Goal: Book appointment/travel/reservation

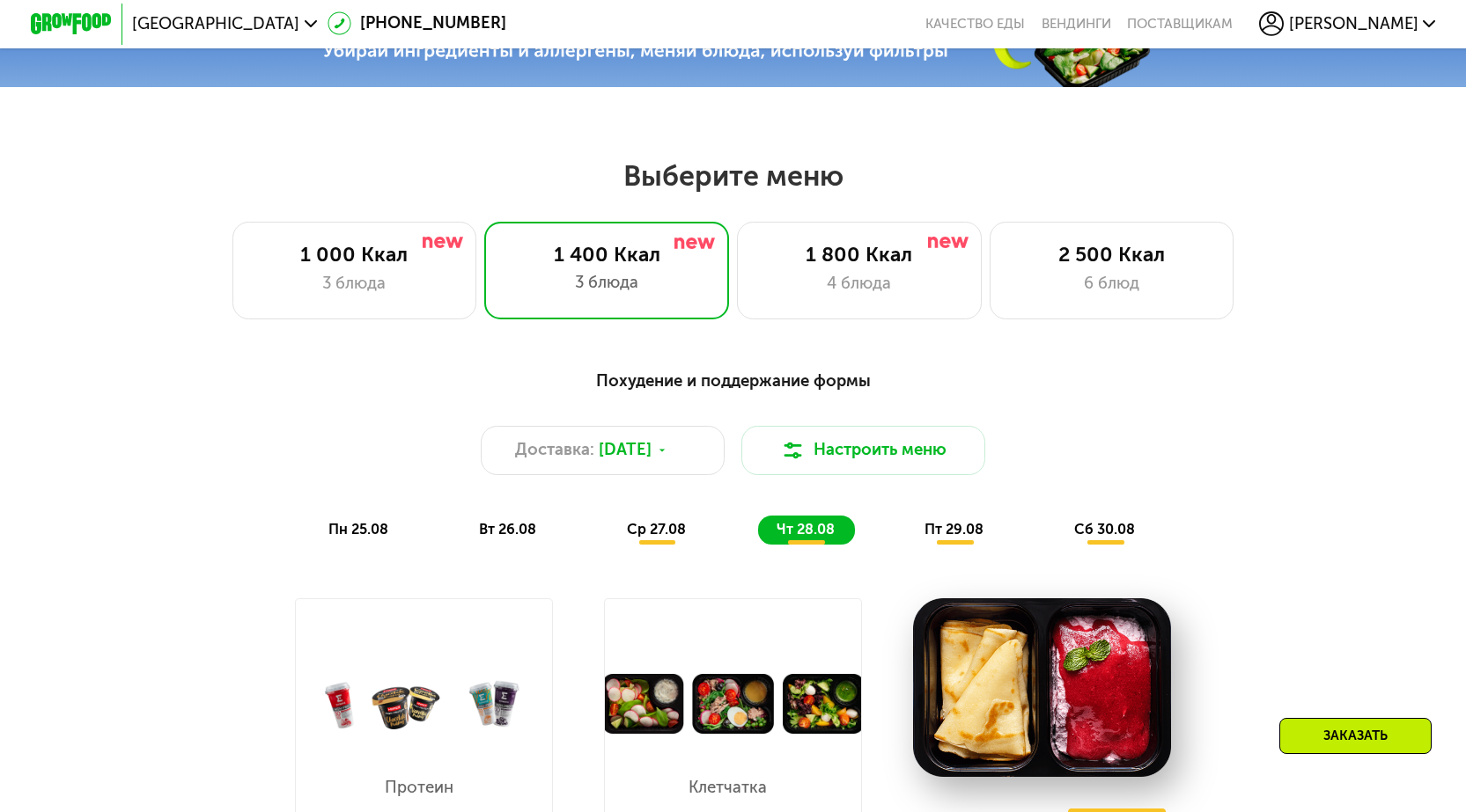
scroll to position [1056, 0]
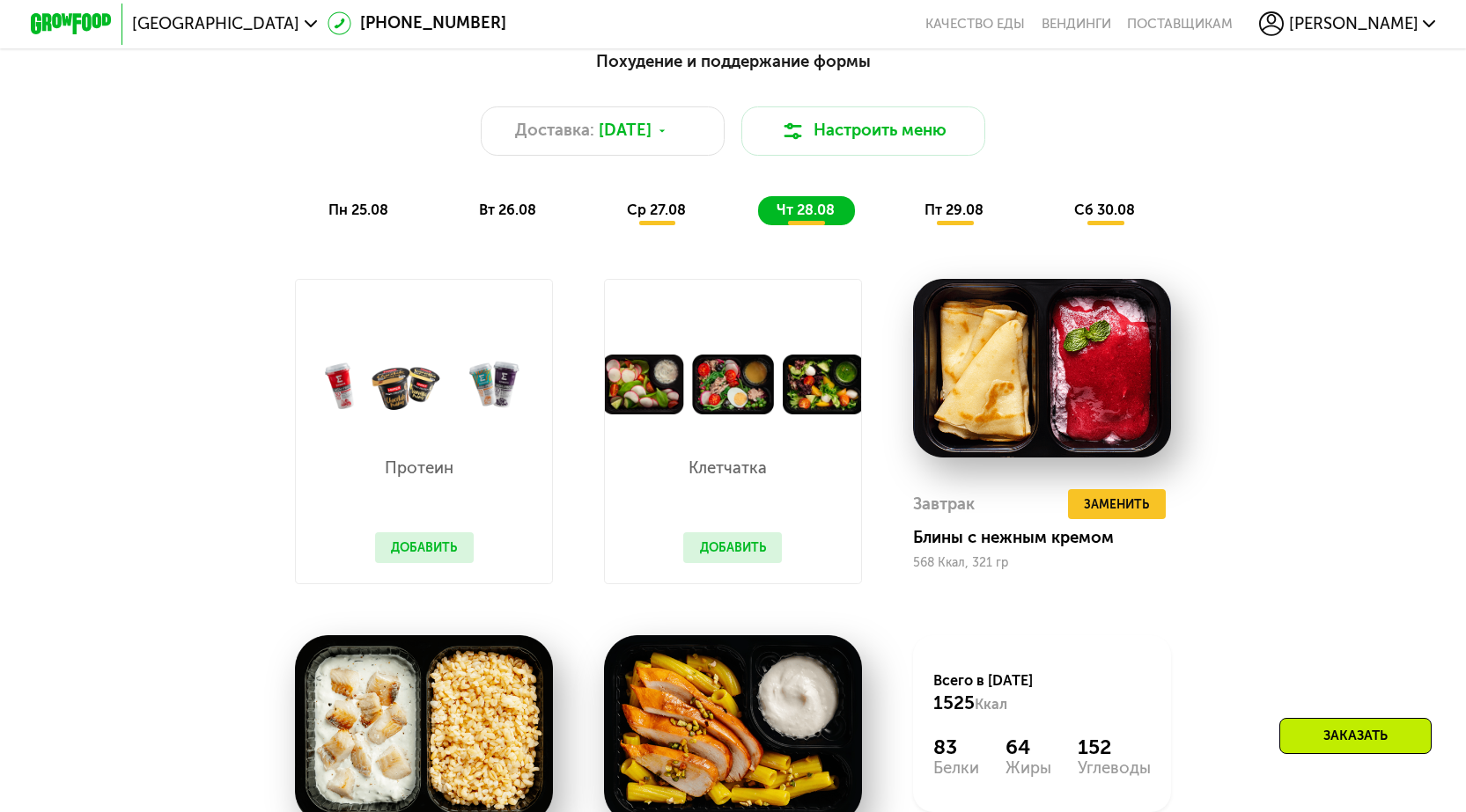
click at [344, 216] on span "пн 25.08" at bounding box center [358, 209] width 60 height 16
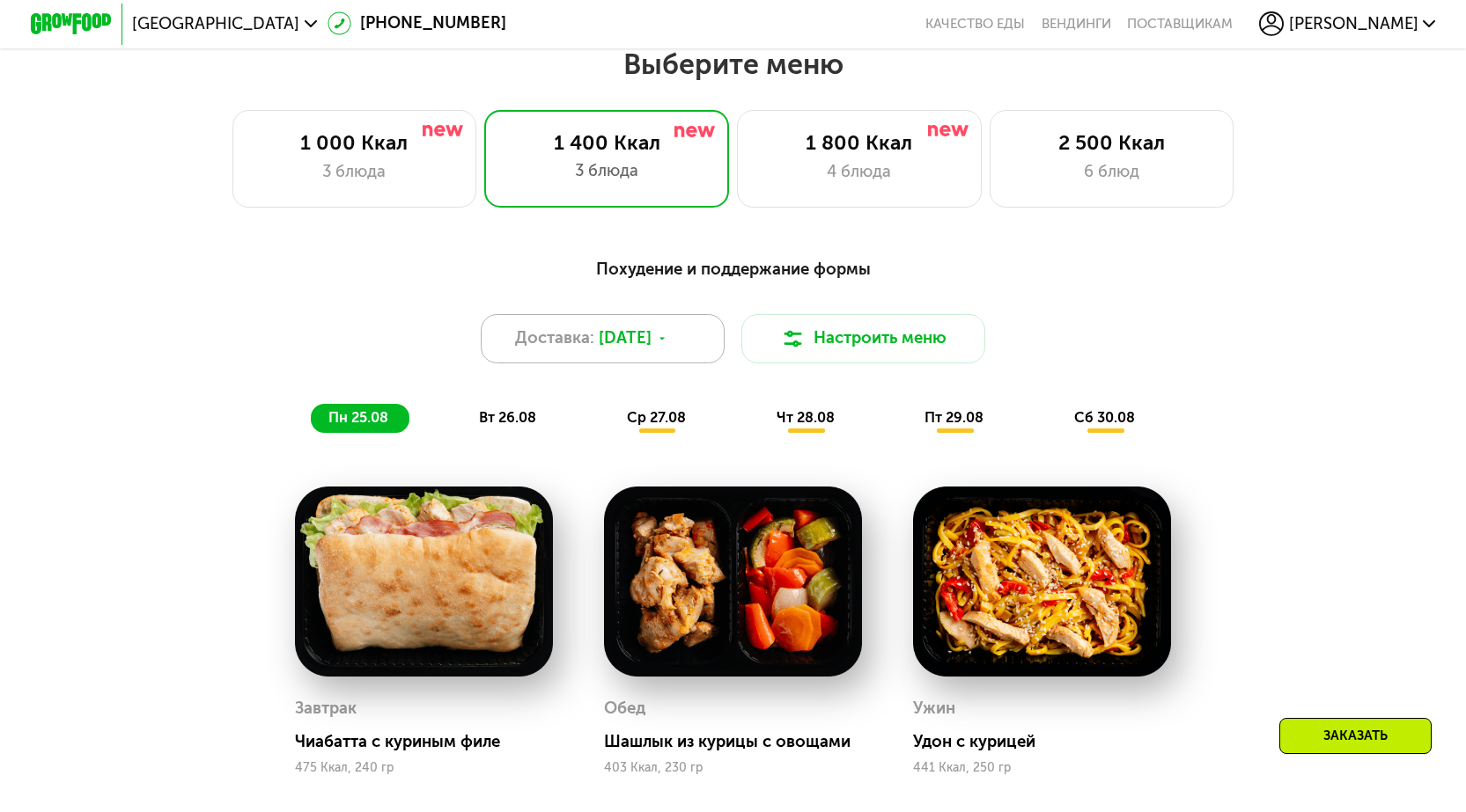
scroll to position [880, 0]
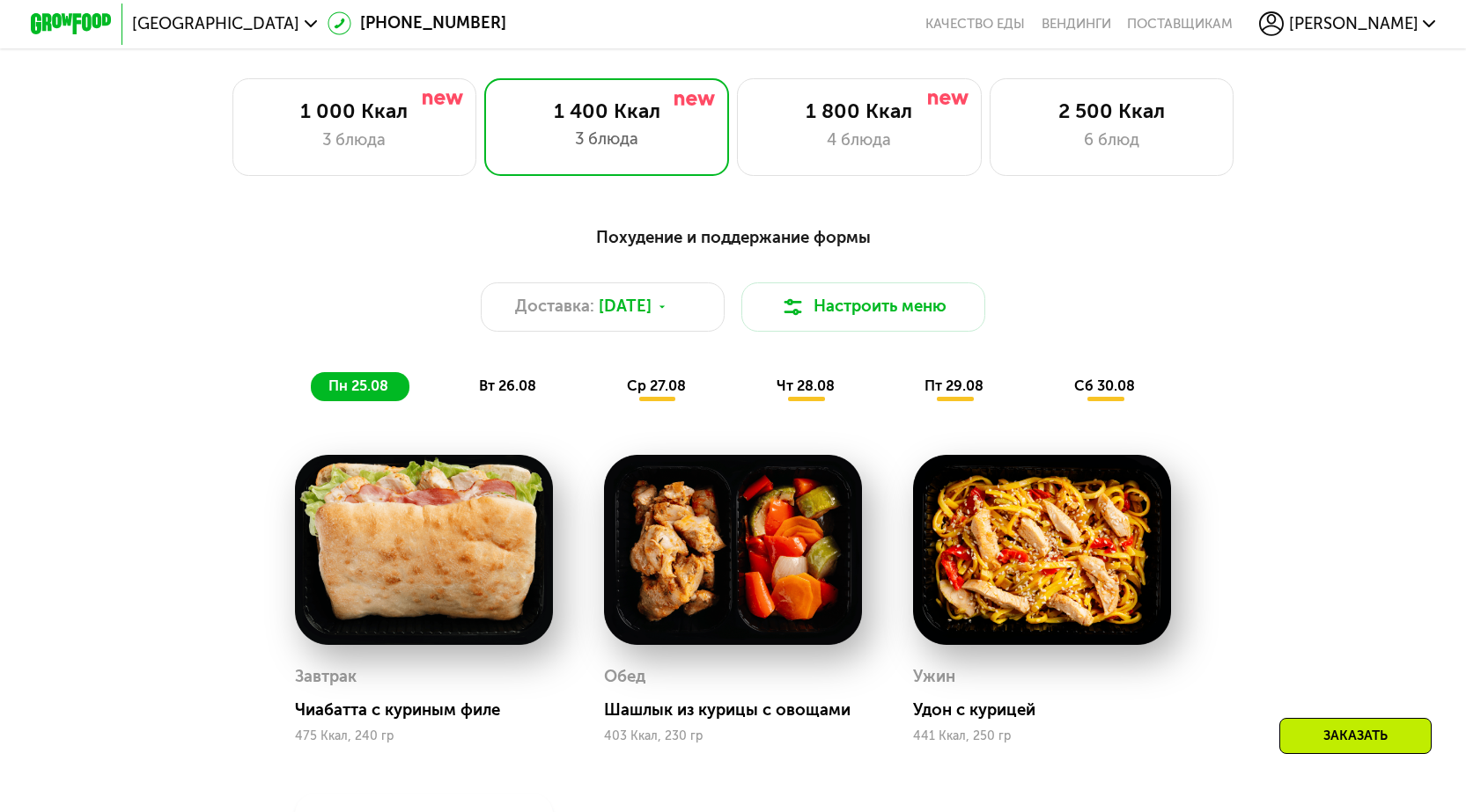
click at [514, 388] on span "вт 26.08" at bounding box center [507, 385] width 57 height 16
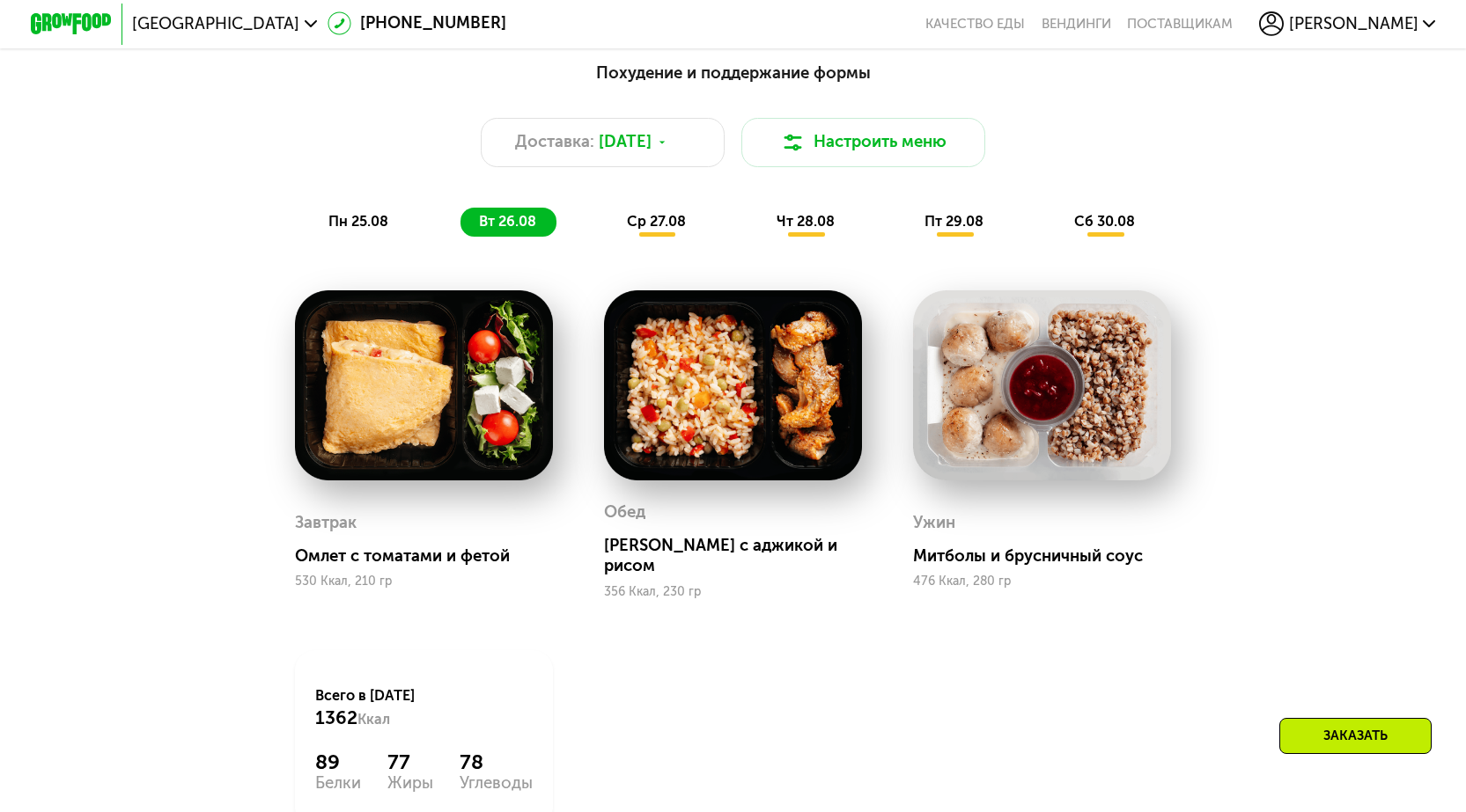
scroll to position [1056, 0]
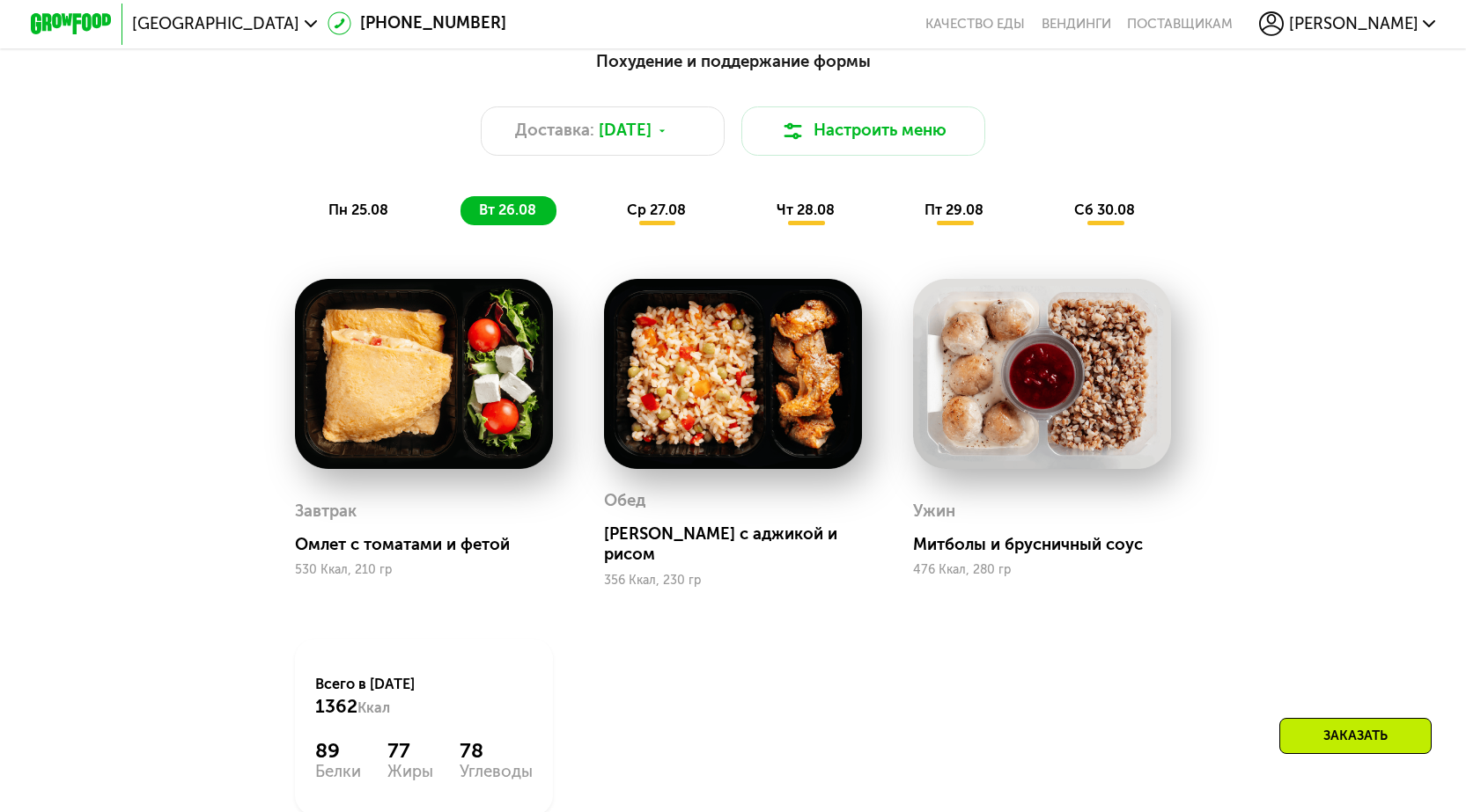
click at [657, 214] on span "ср 27.08" at bounding box center [656, 209] width 59 height 16
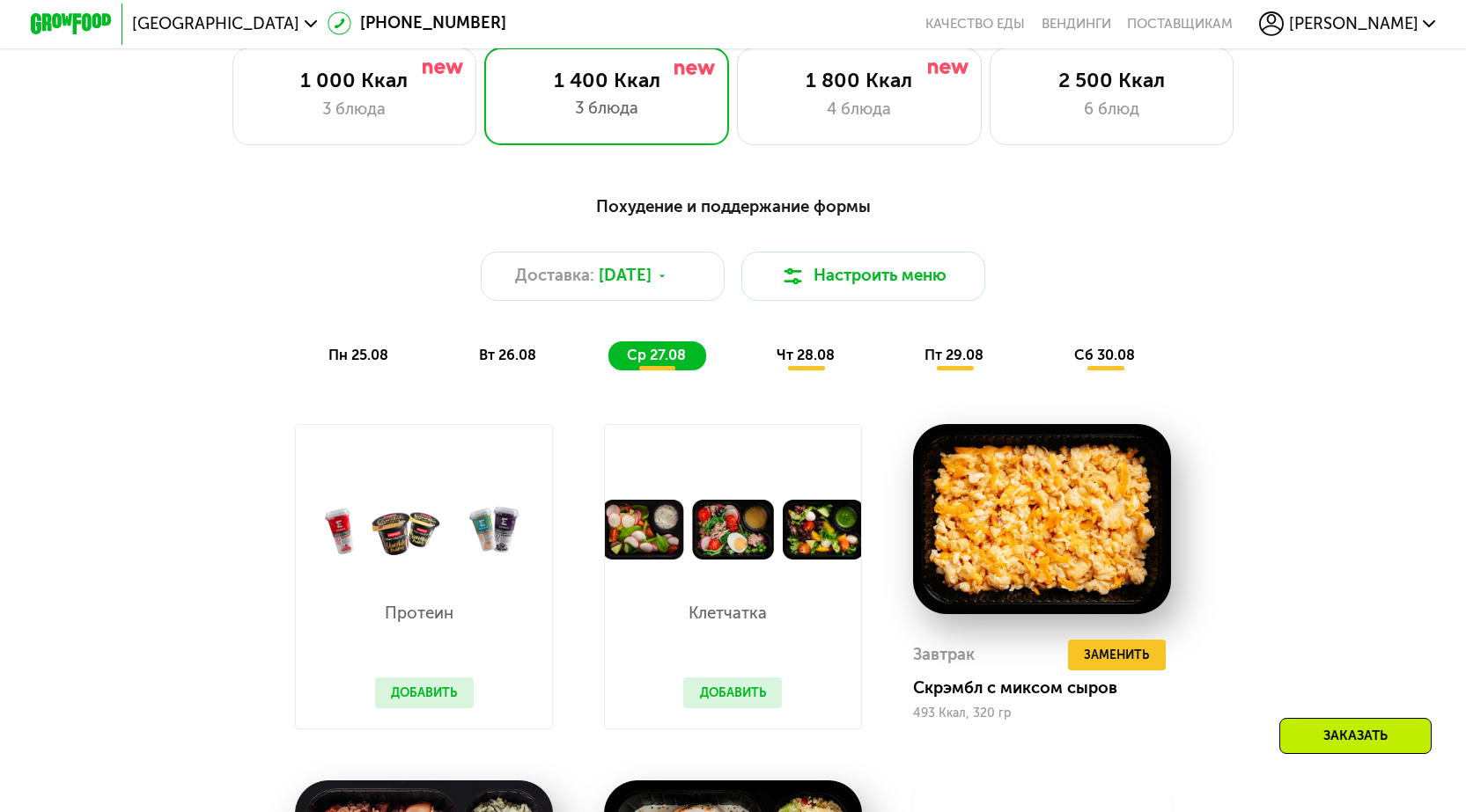
scroll to position [880, 0]
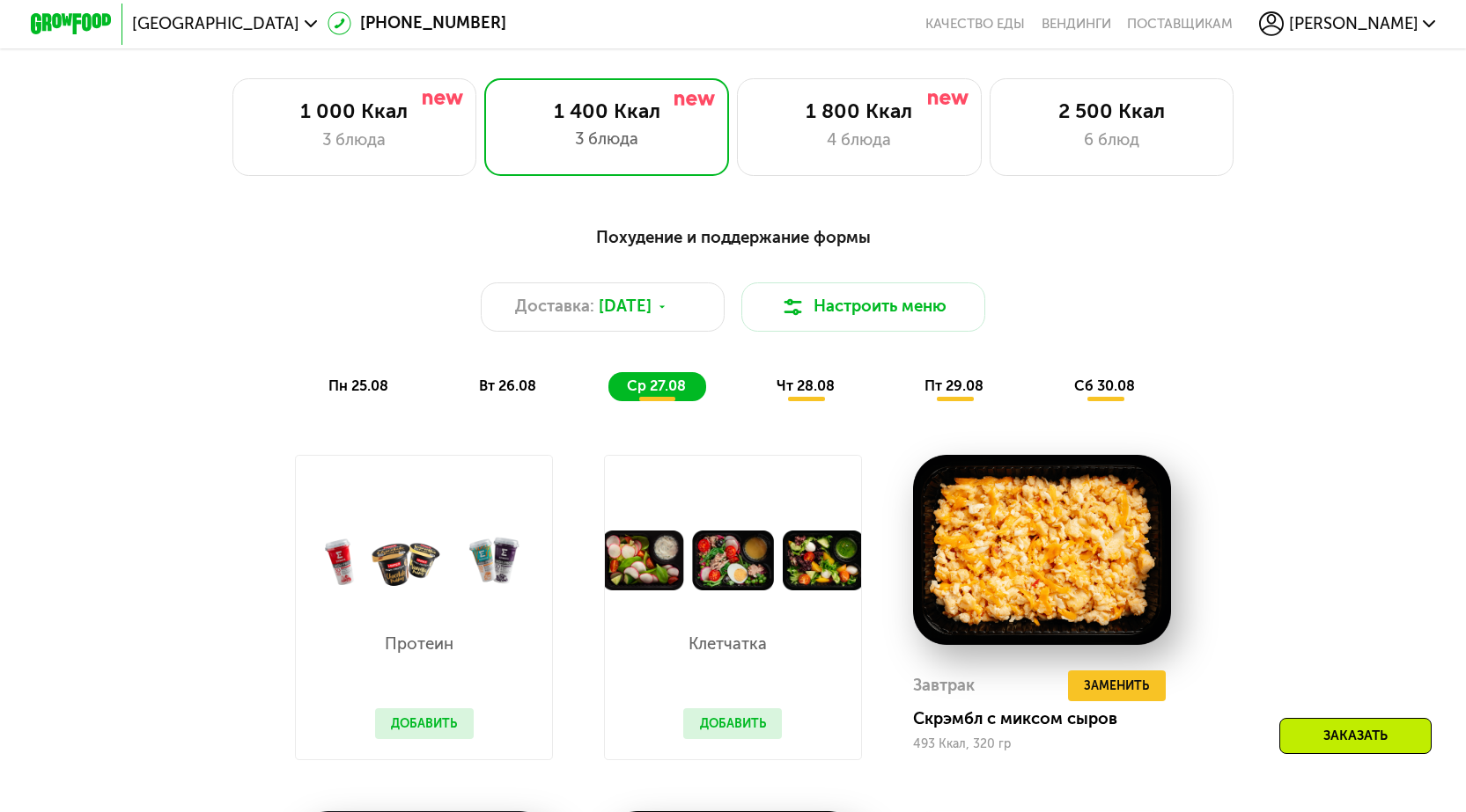
click at [503, 394] on span "вт 26.08" at bounding box center [507, 385] width 57 height 16
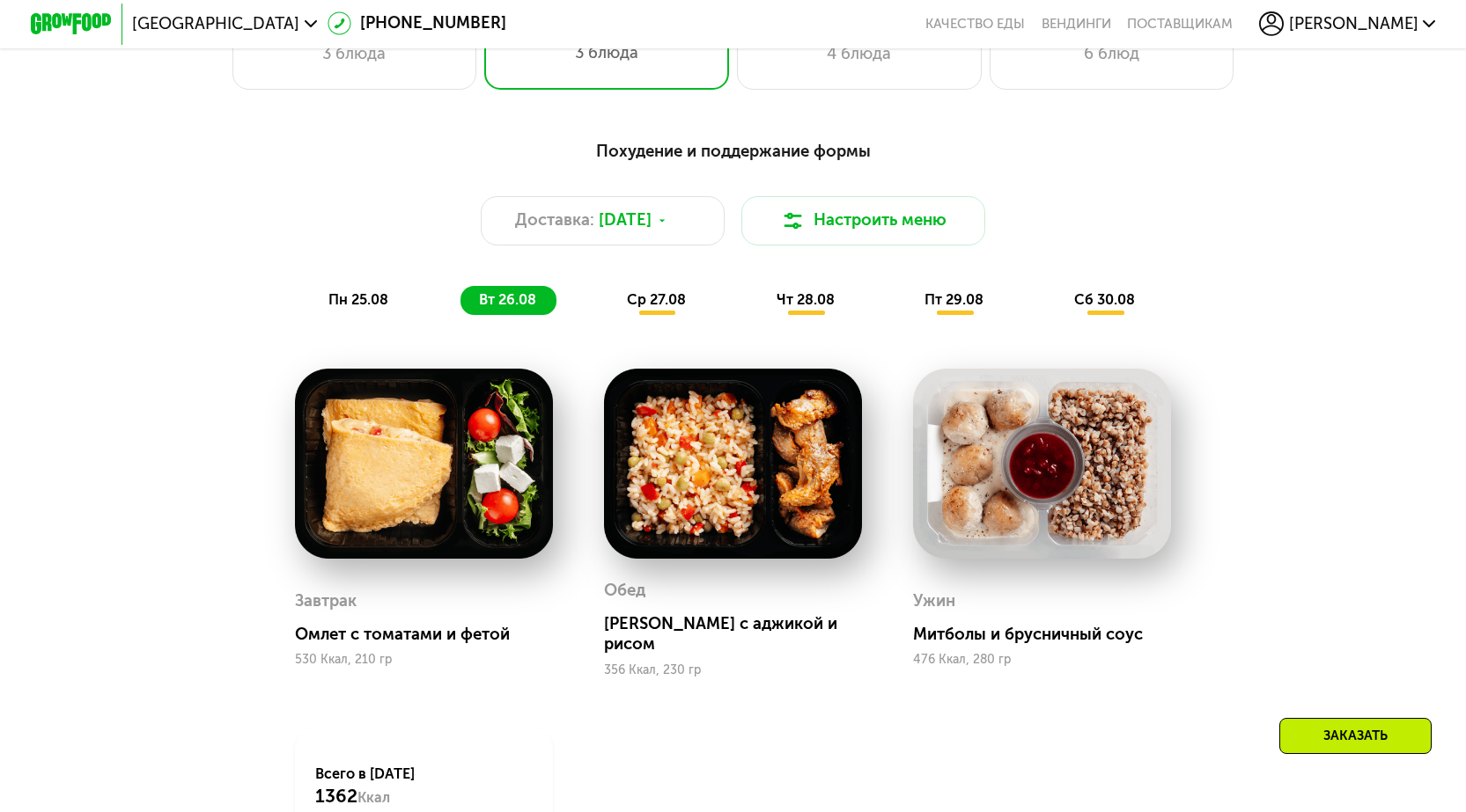
scroll to position [968, 0]
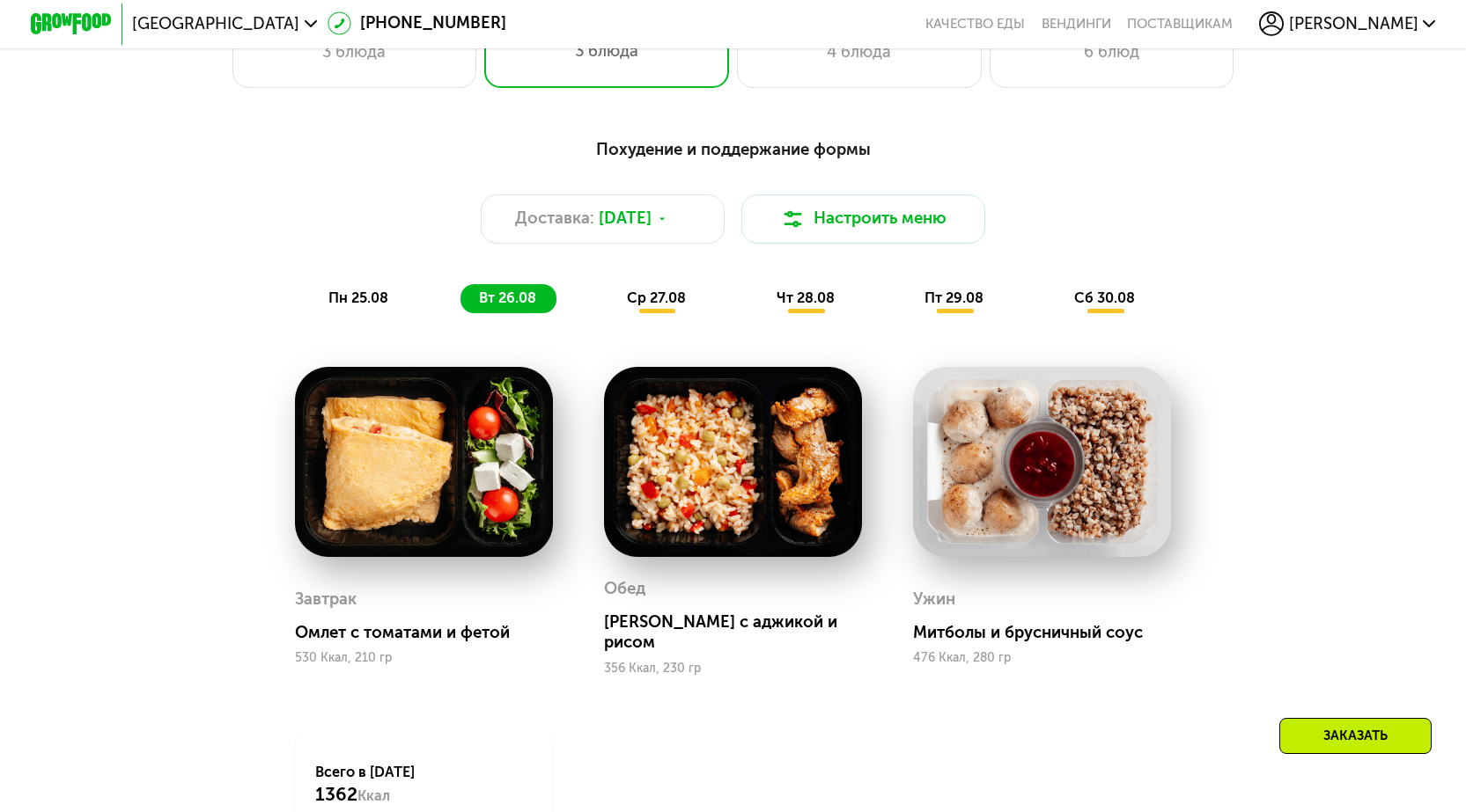
click at [351, 306] on span "пн 25.08" at bounding box center [358, 297] width 60 height 16
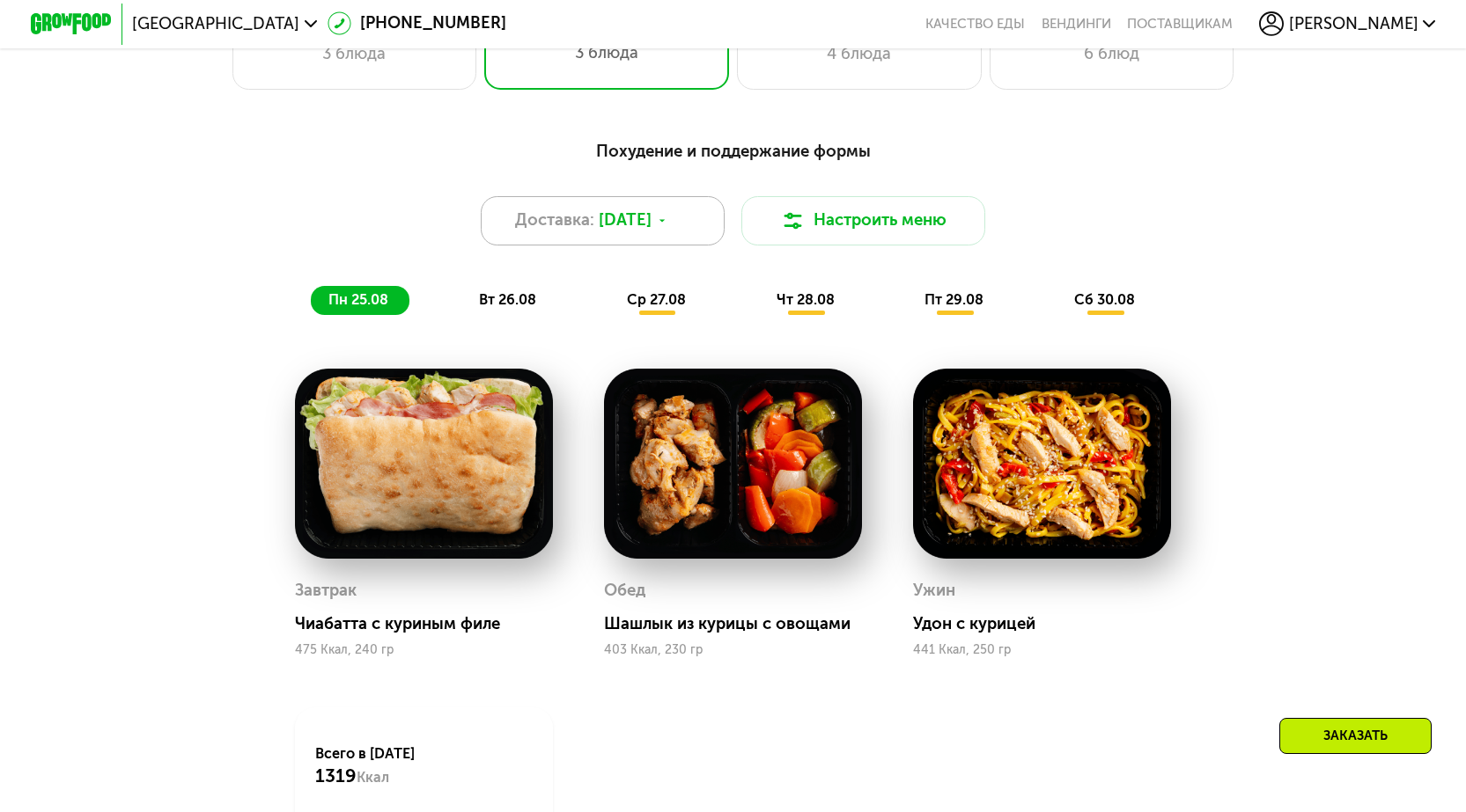
scroll to position [880, 0]
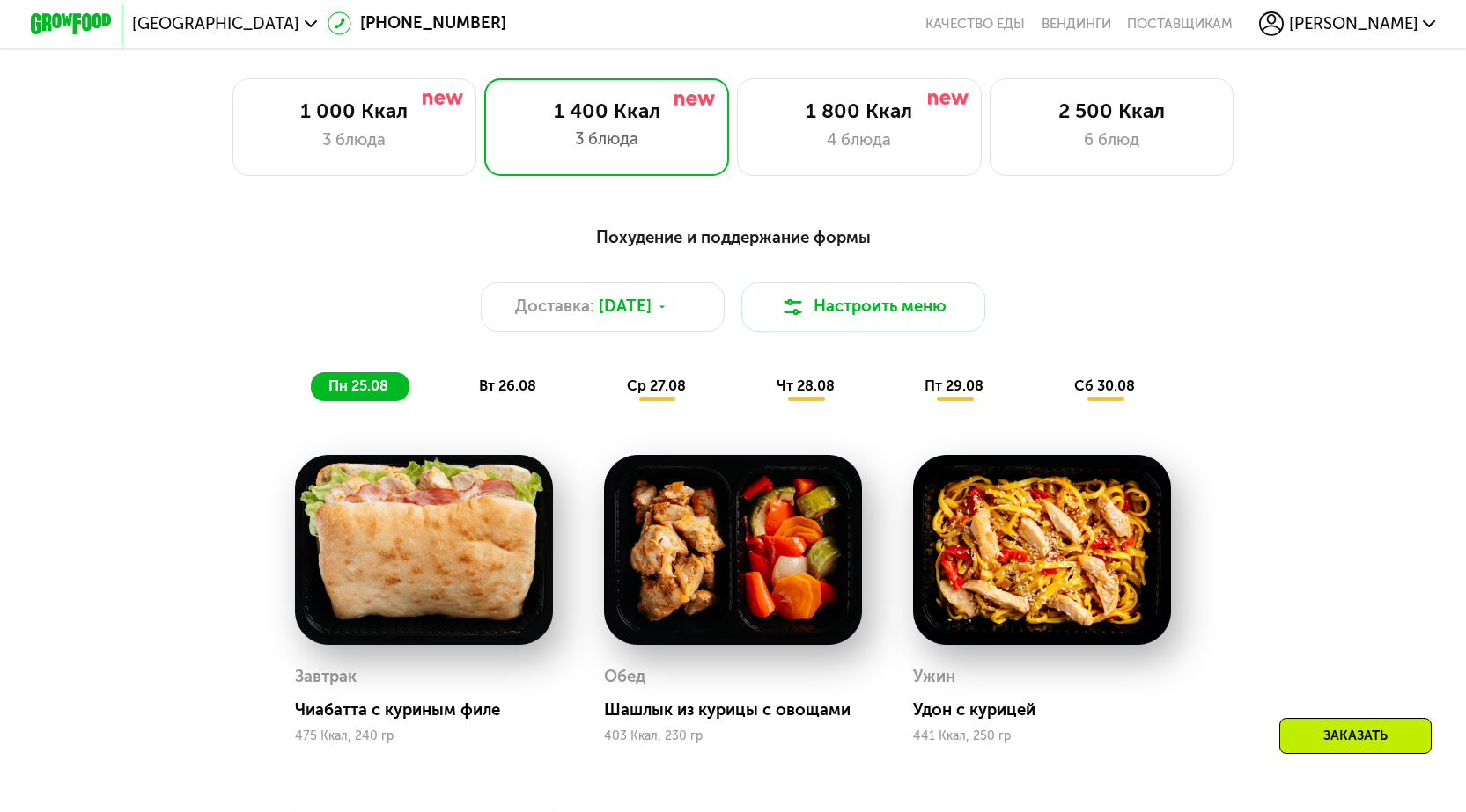
click at [804, 388] on span "чт 28.08" at bounding box center [805, 385] width 58 height 16
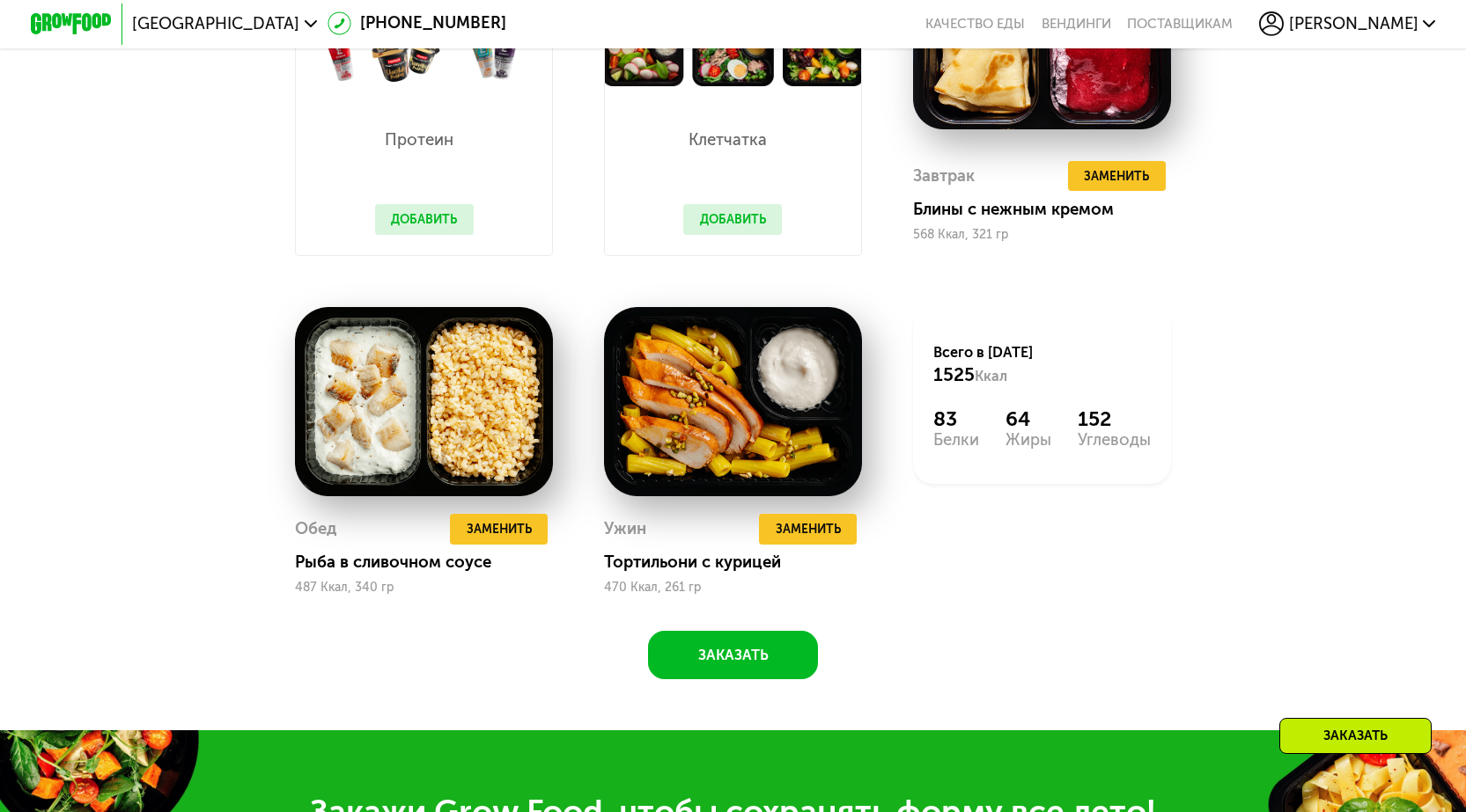
scroll to position [1144, 0]
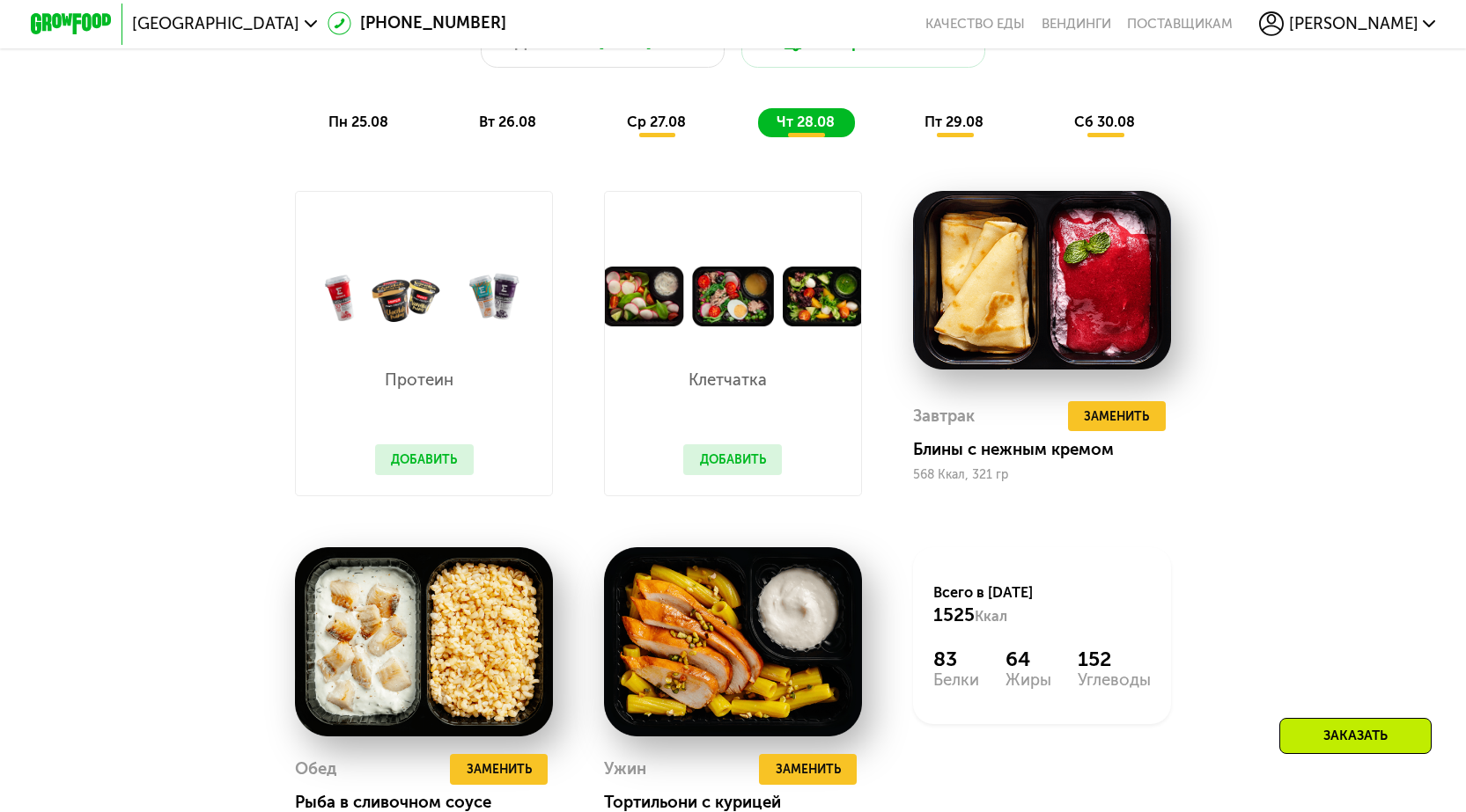
click at [959, 124] on span "пт 29.08" at bounding box center [954, 121] width 59 height 16
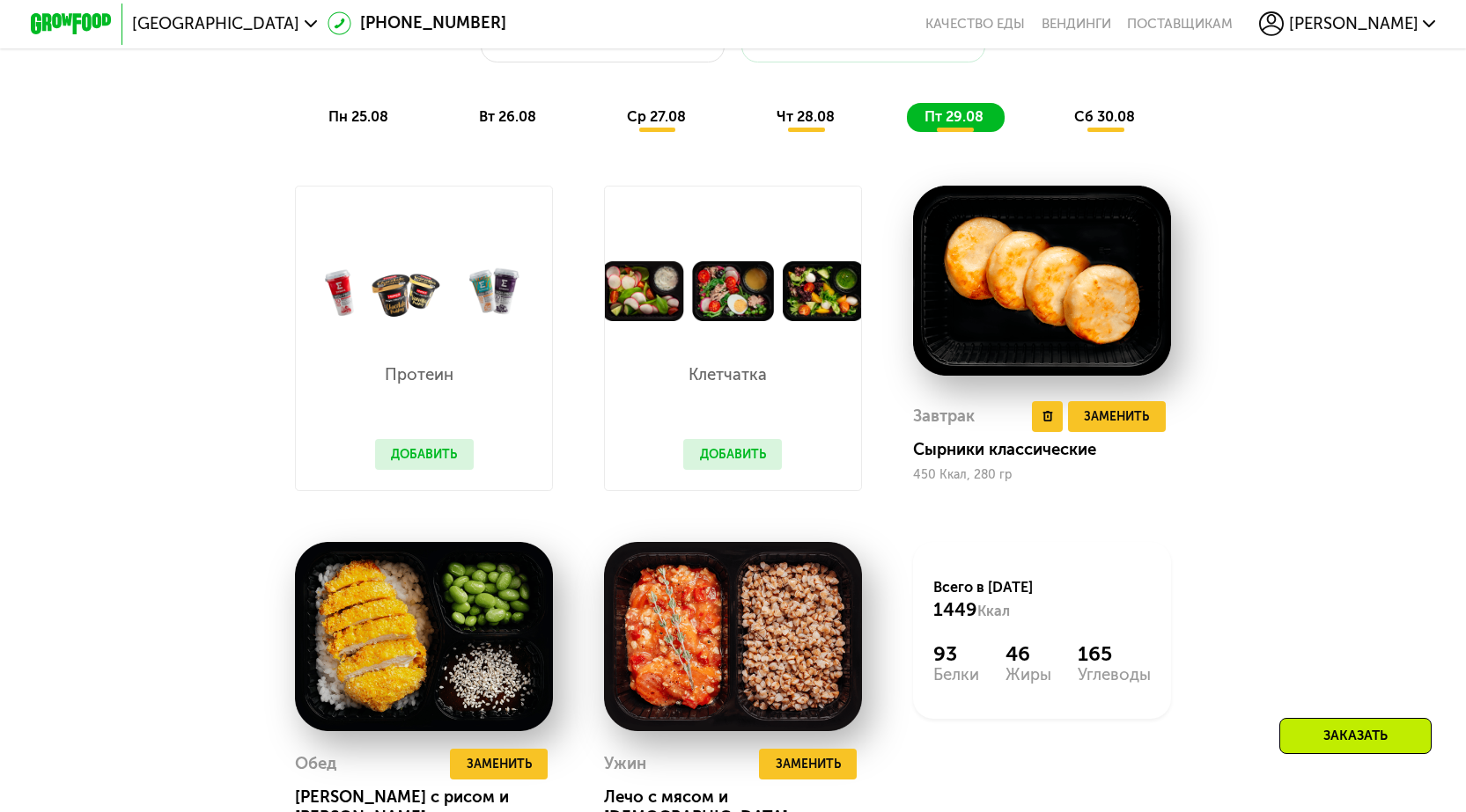
scroll to position [1056, 0]
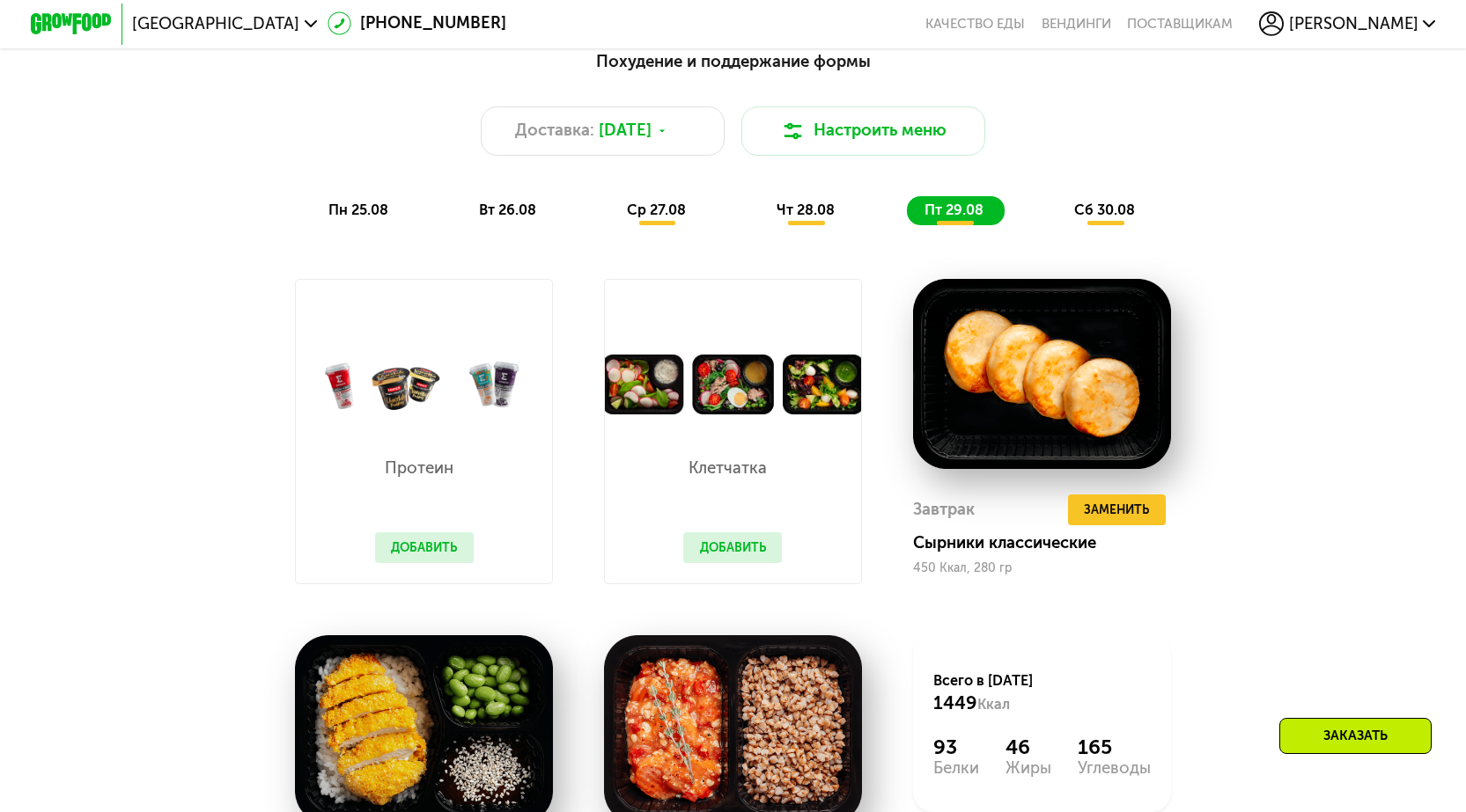
click at [1100, 212] on span "сб 30.08" at bounding box center [1103, 209] width 60 height 16
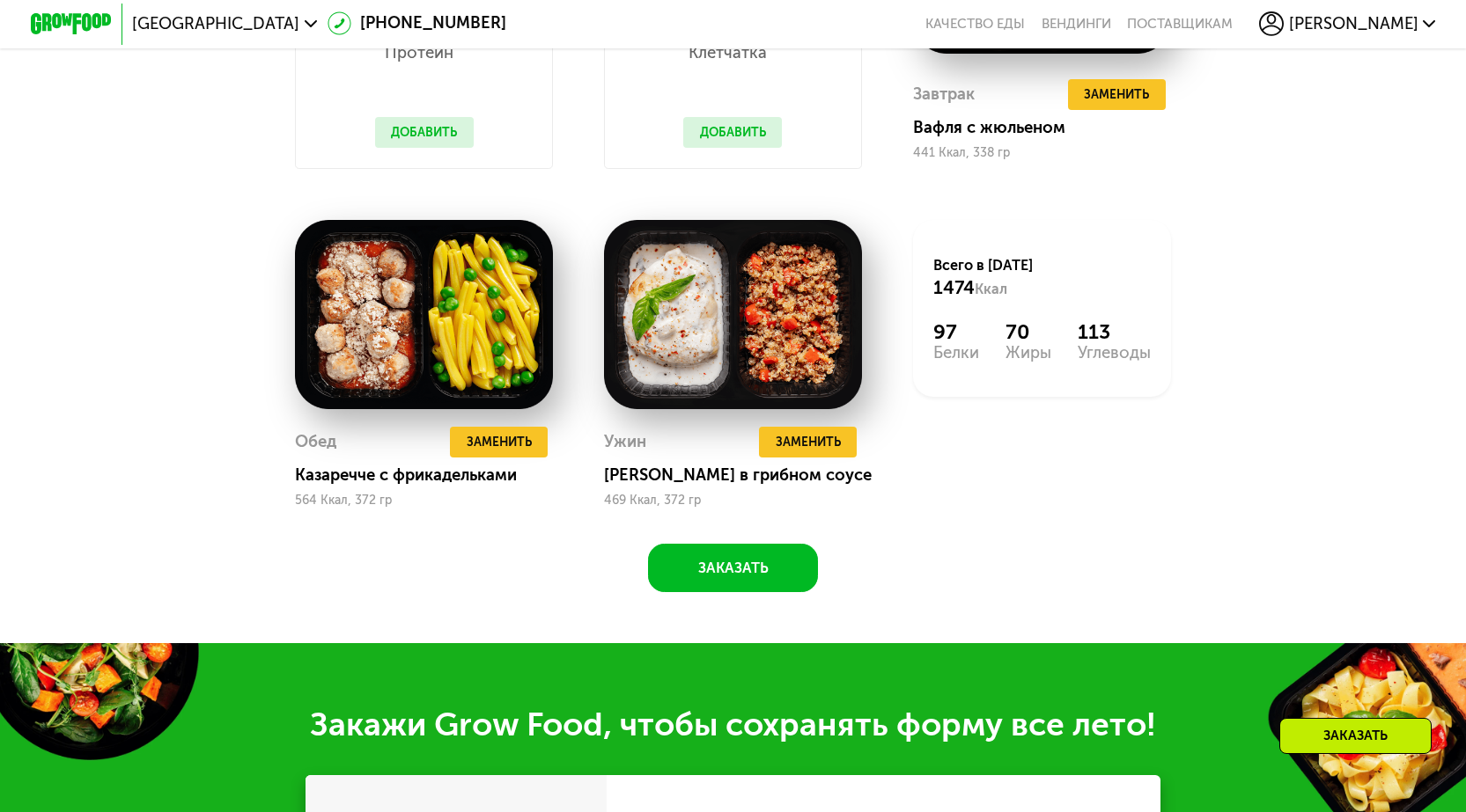
scroll to position [1496, 0]
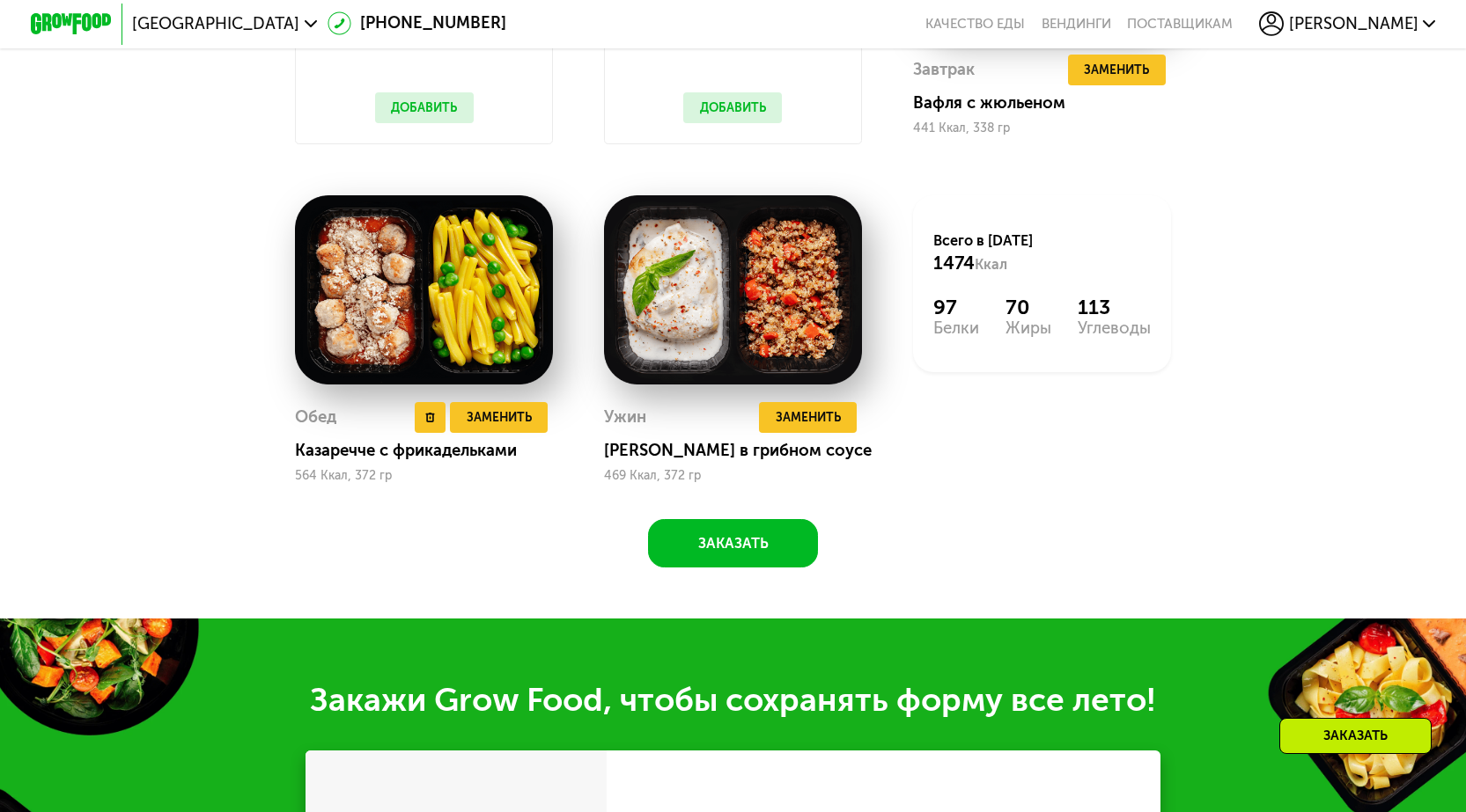
click at [455, 304] on img at bounding box center [424, 290] width 258 height 190
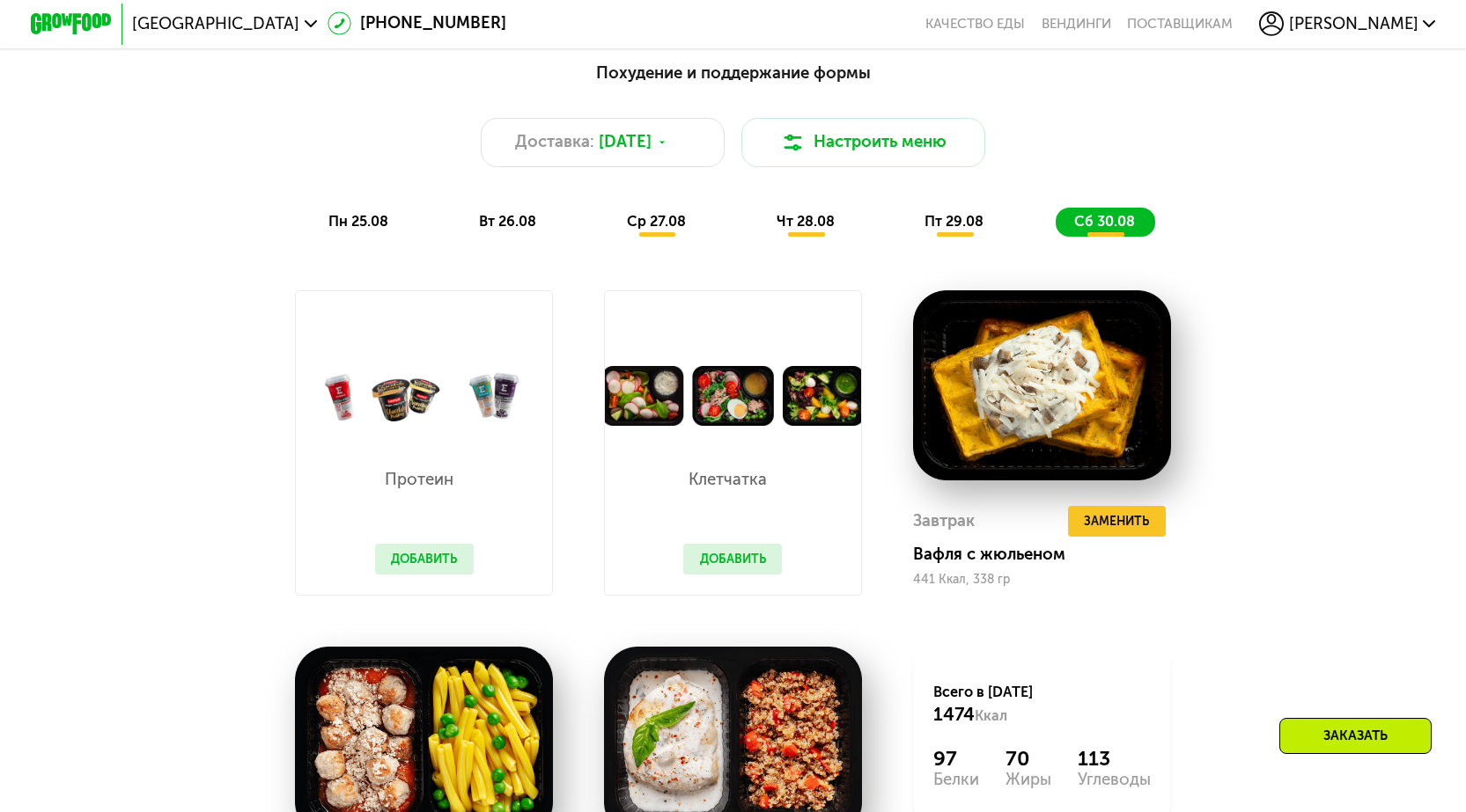
scroll to position [1056, 0]
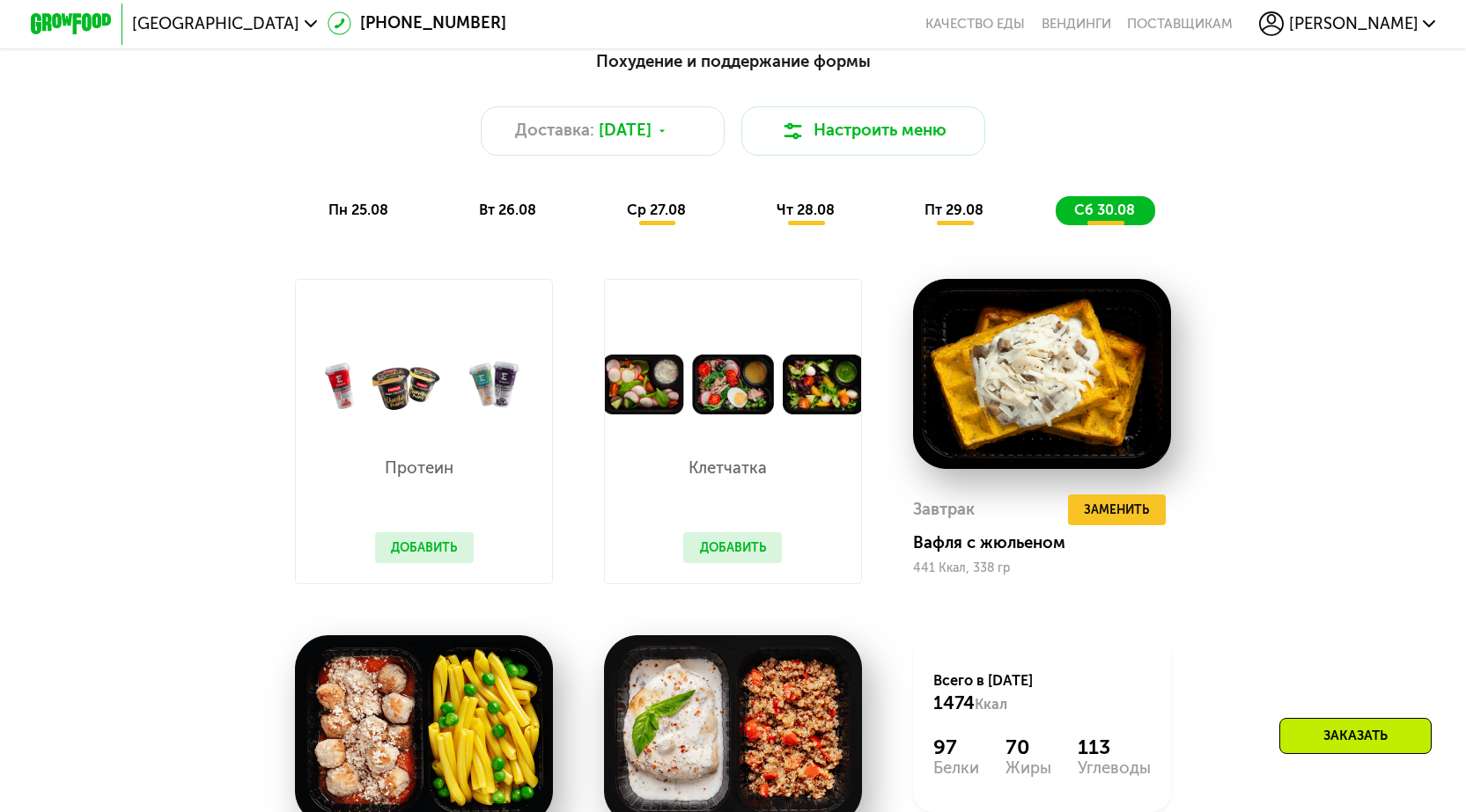
click at [941, 218] on span "пт 29.08" at bounding box center [954, 209] width 59 height 16
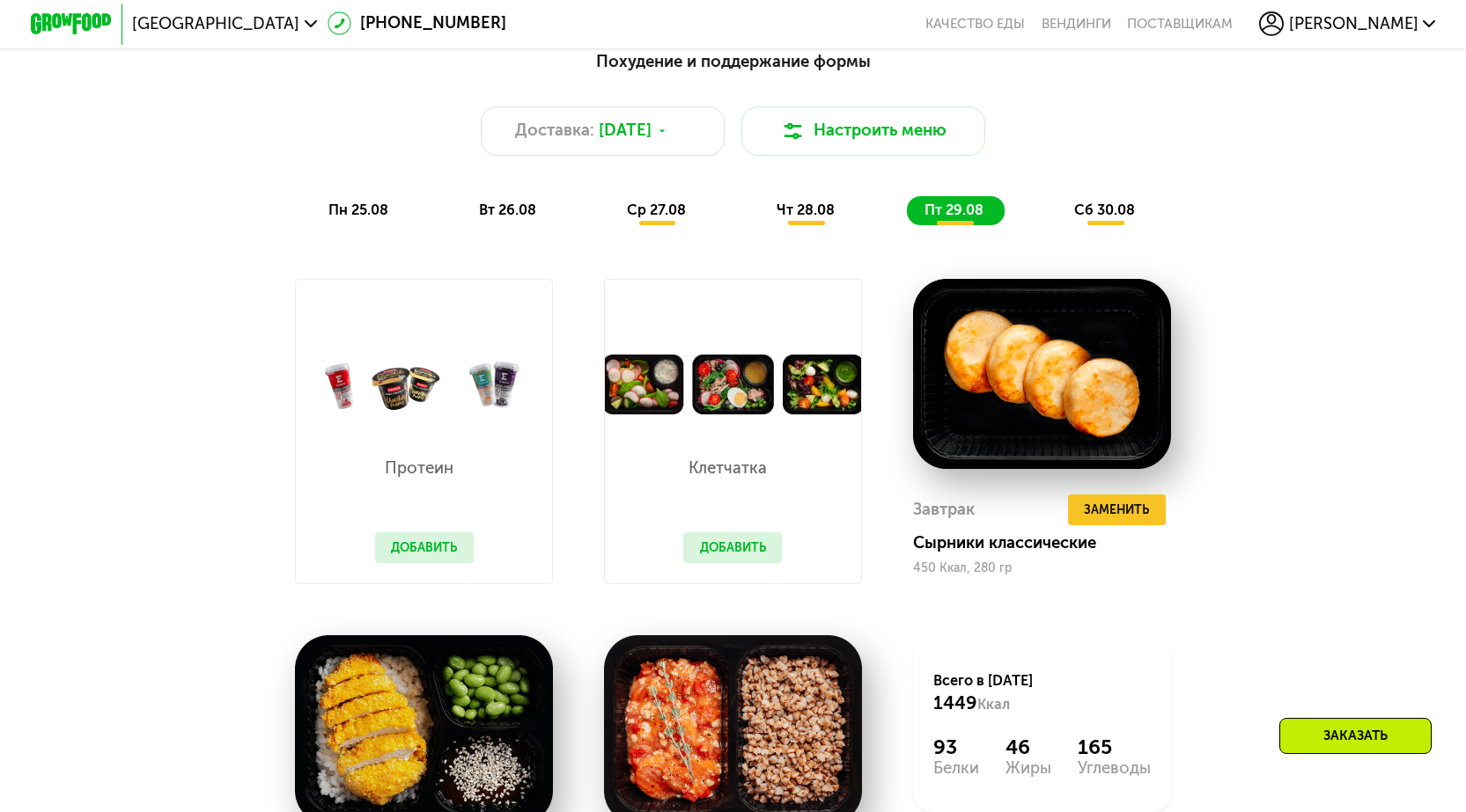
click at [805, 218] on span "чт 28.08" at bounding box center [805, 209] width 58 height 16
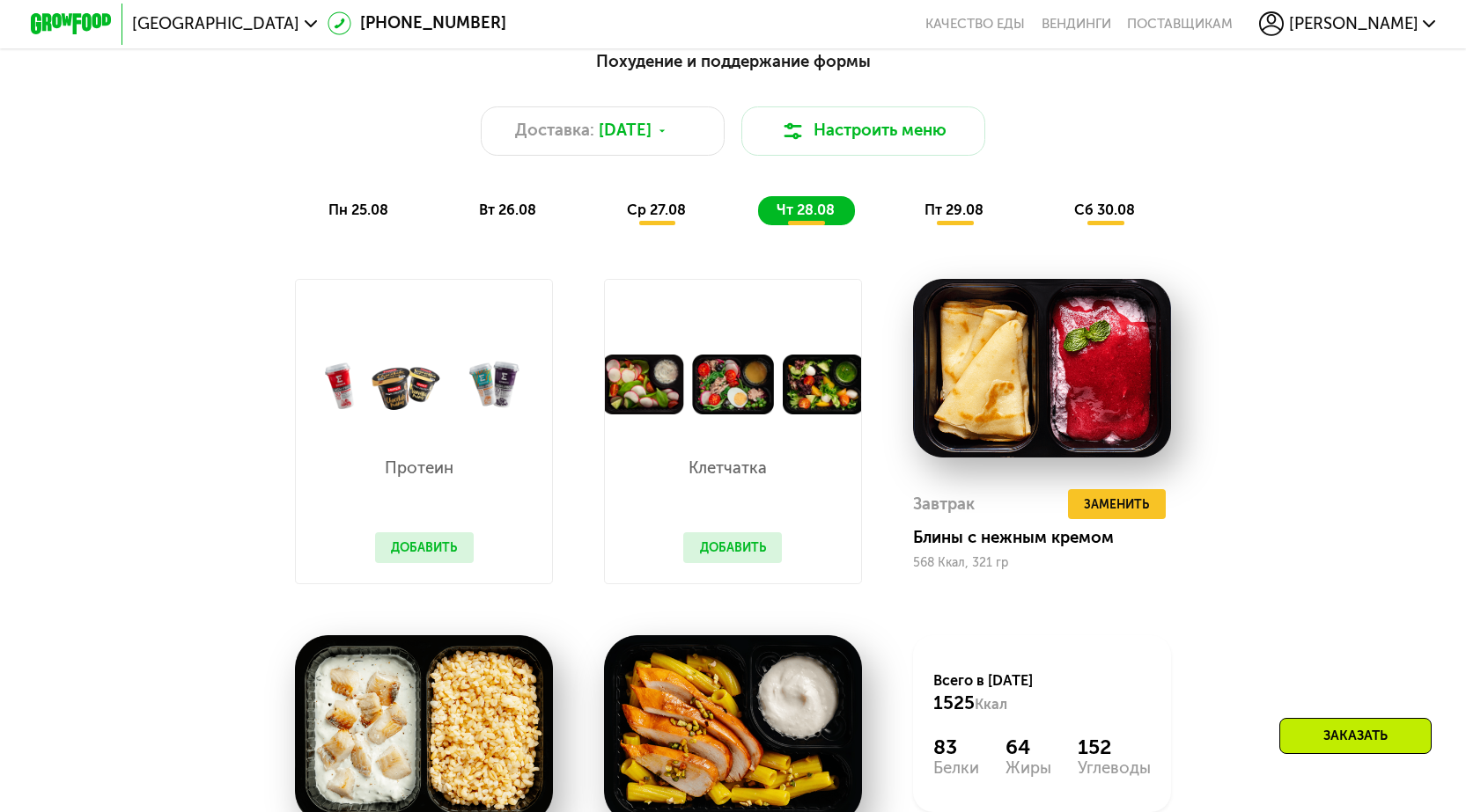
click at [652, 218] on span "ср 27.08" at bounding box center [656, 209] width 59 height 16
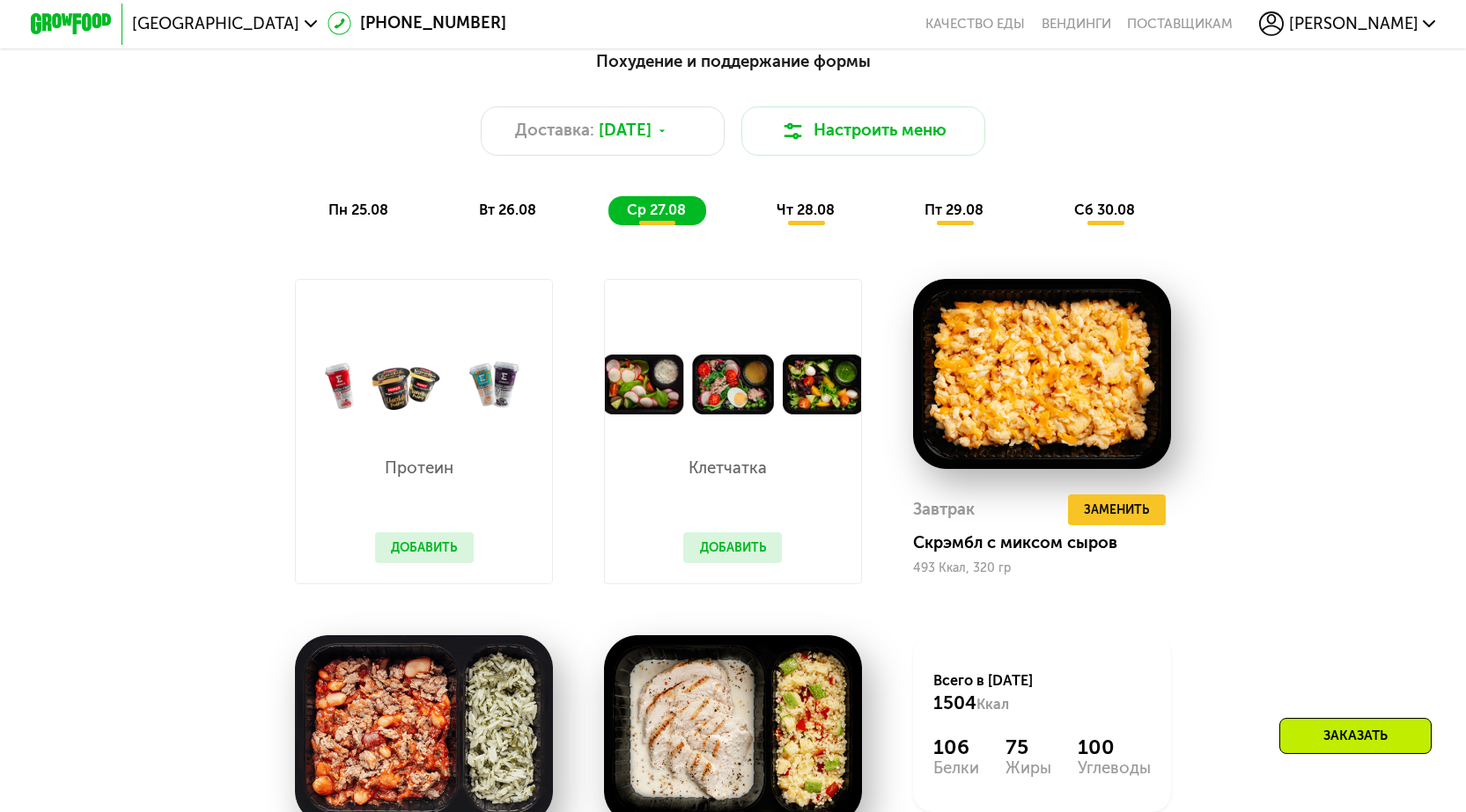
click at [506, 218] on span "вт 26.08" at bounding box center [507, 209] width 57 height 16
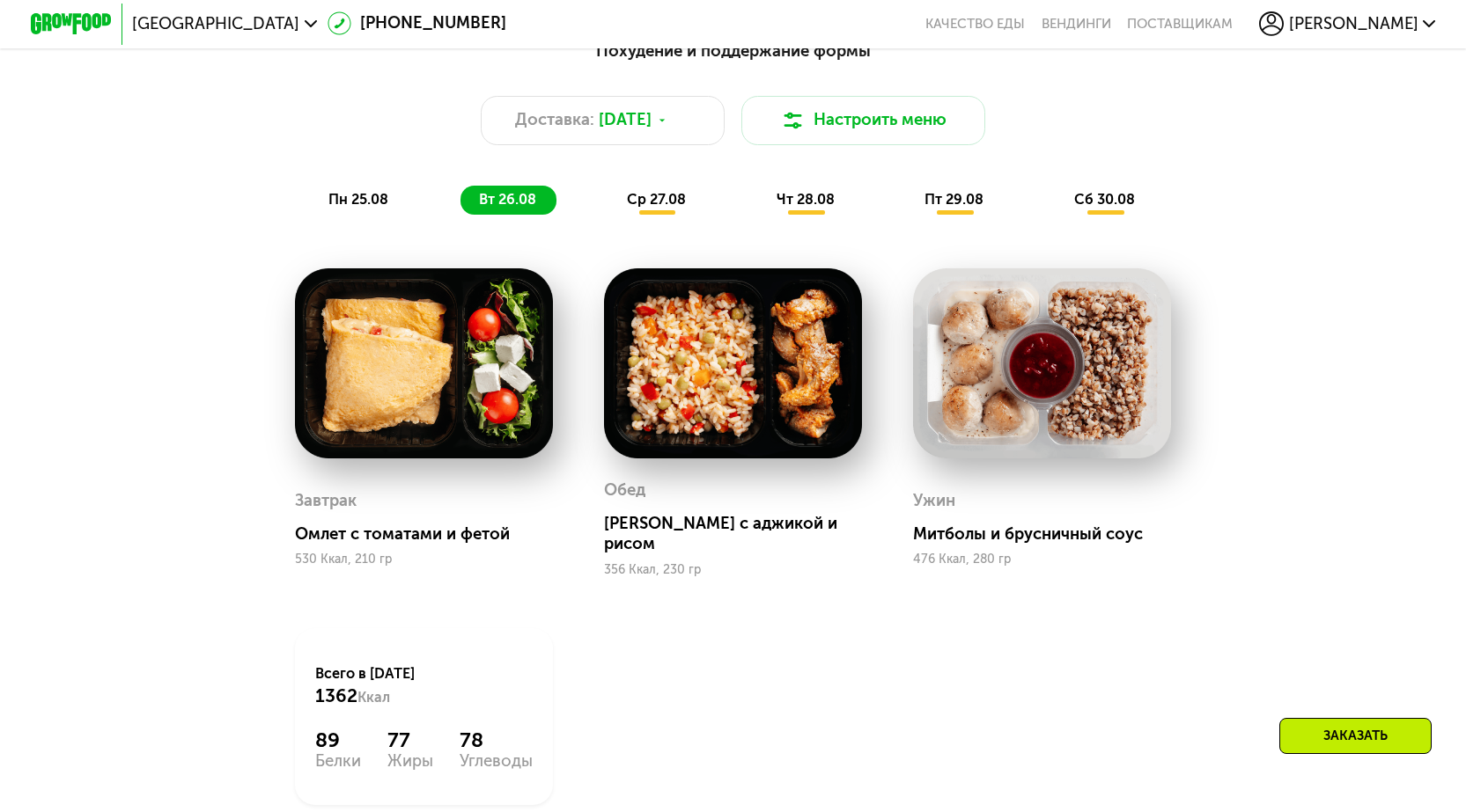
scroll to position [880, 0]
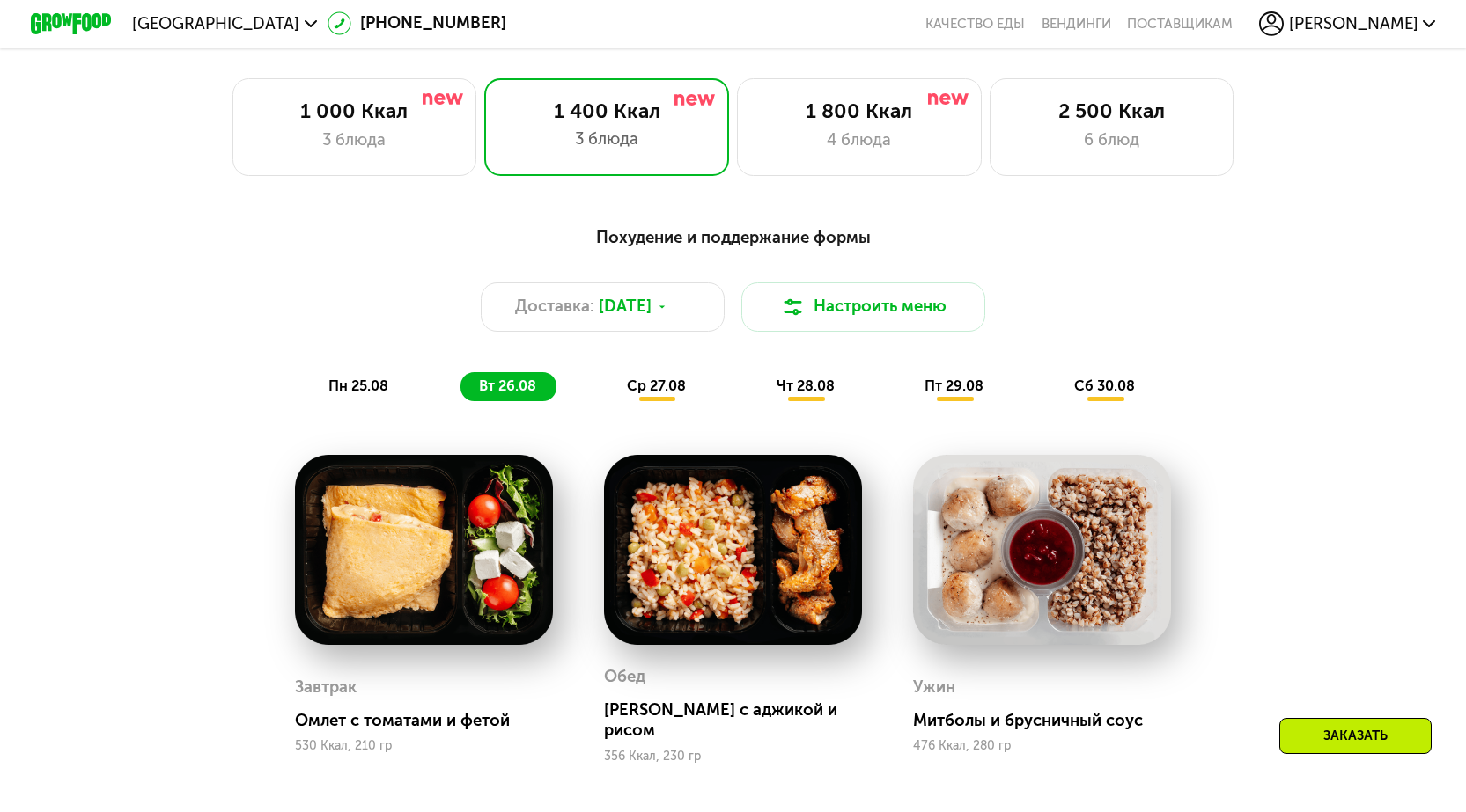
click at [359, 394] on span "пн 25.08" at bounding box center [358, 385] width 60 height 16
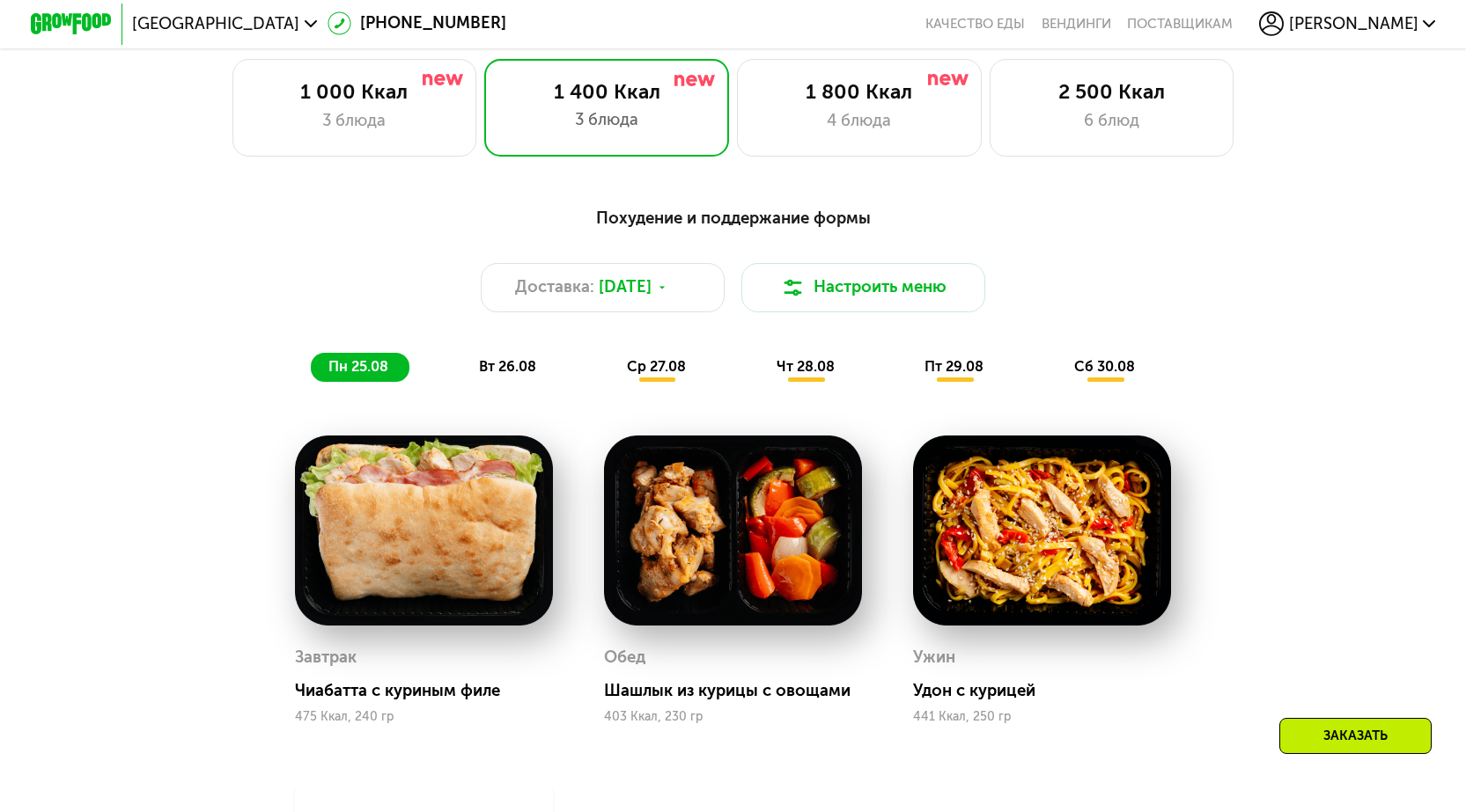
scroll to position [1144, 0]
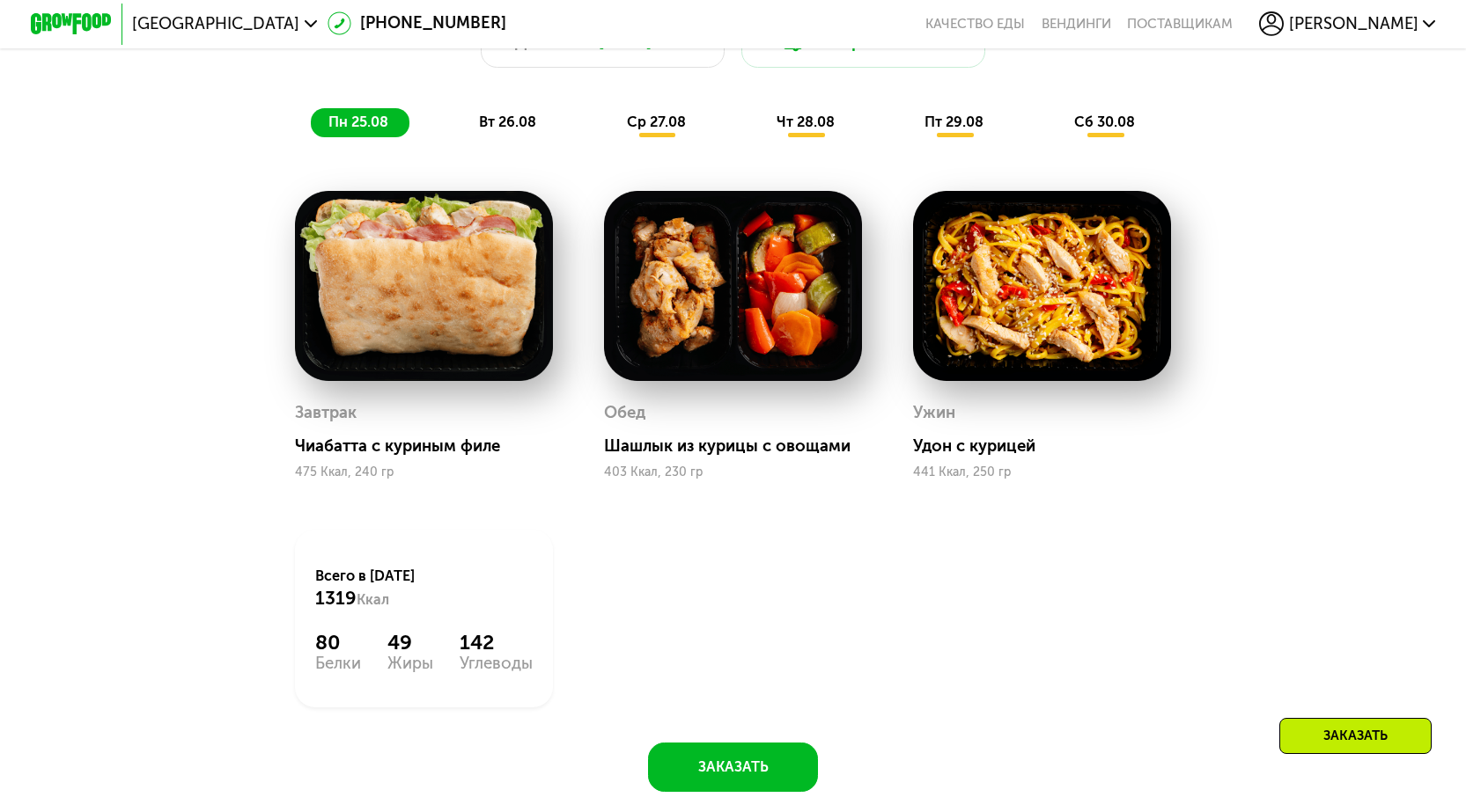
click at [520, 130] on span "вт 26.08" at bounding box center [507, 121] width 57 height 16
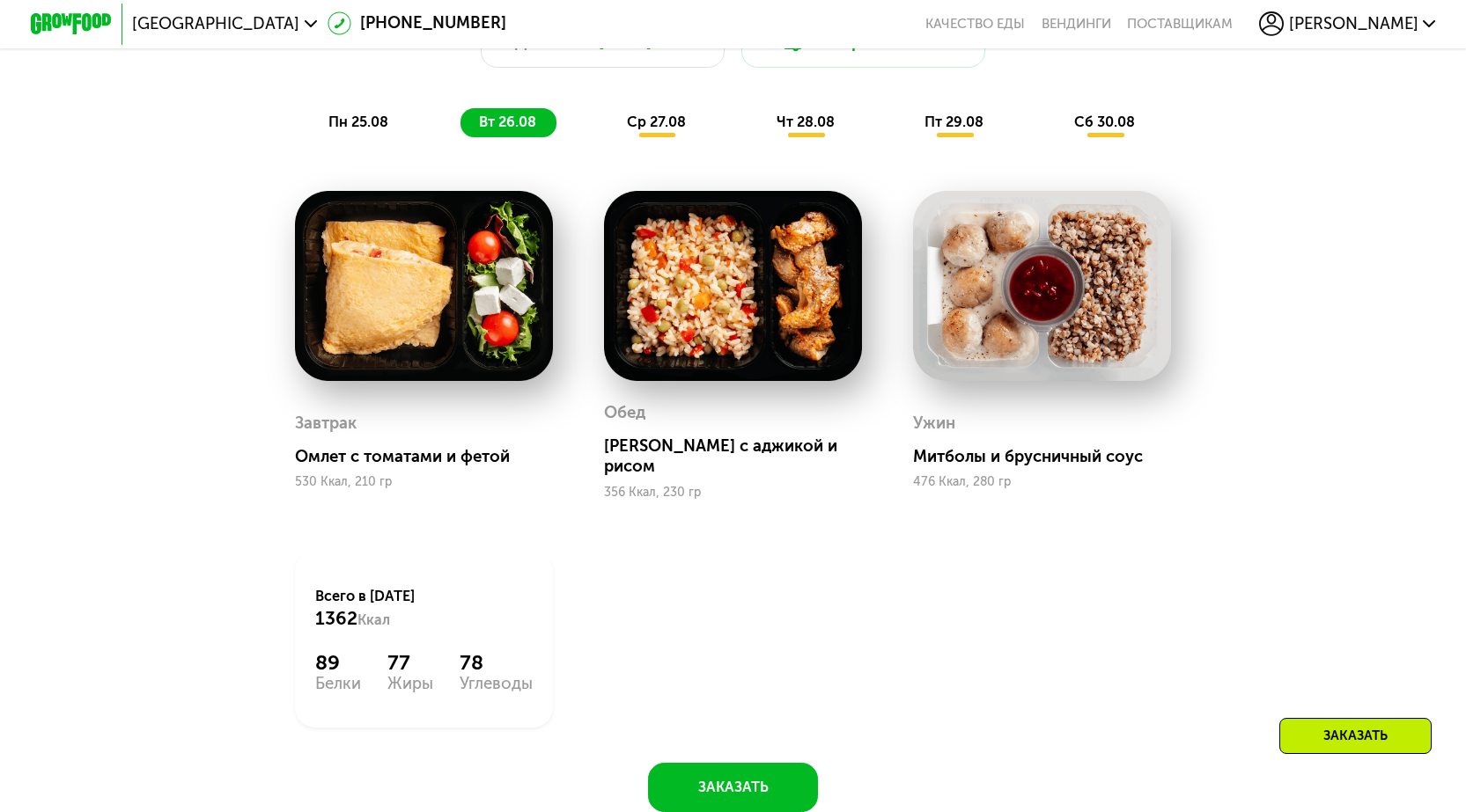
click at [640, 130] on span "ср 27.08" at bounding box center [656, 121] width 59 height 16
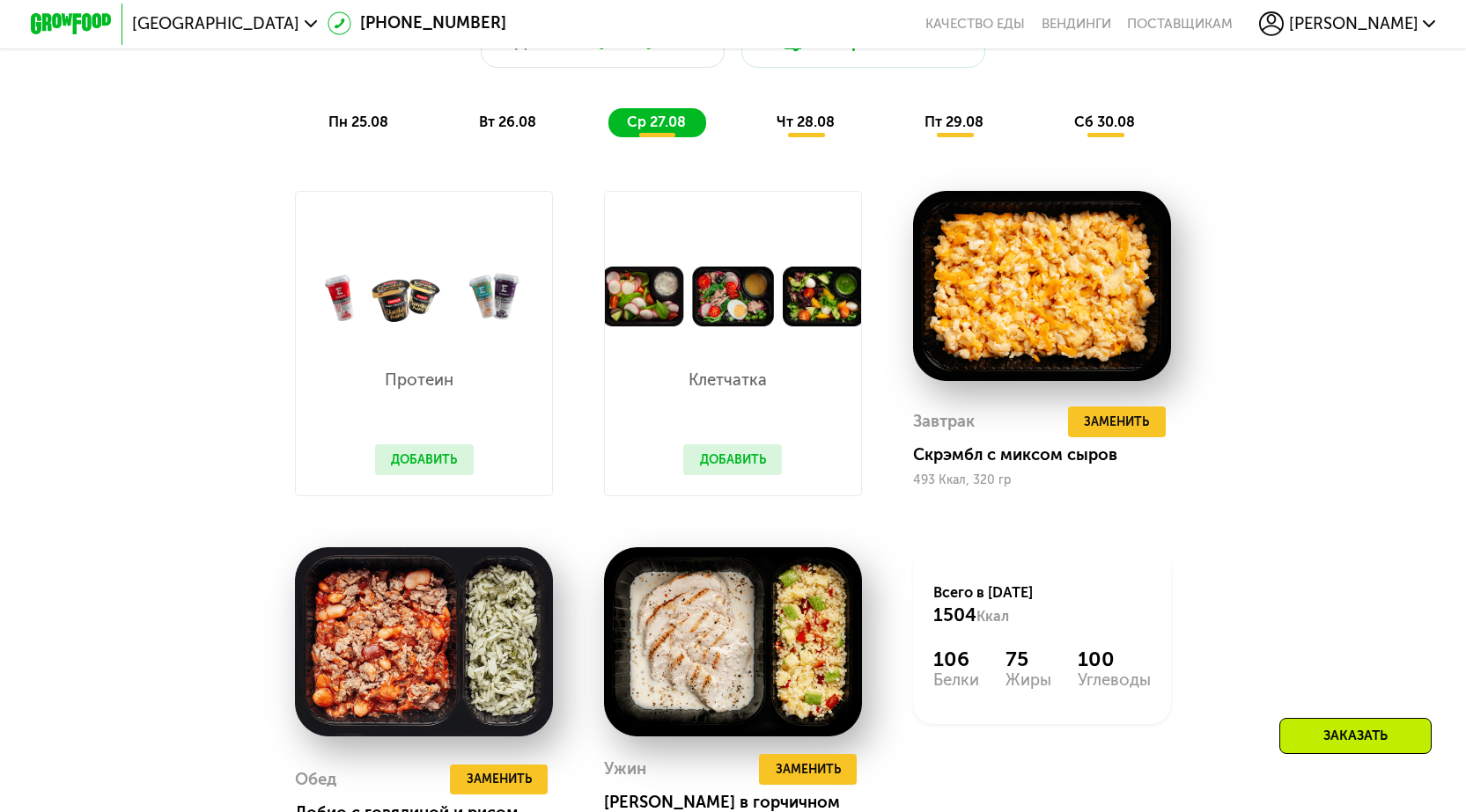
click at [801, 130] on span "чт 28.08" at bounding box center [805, 121] width 58 height 16
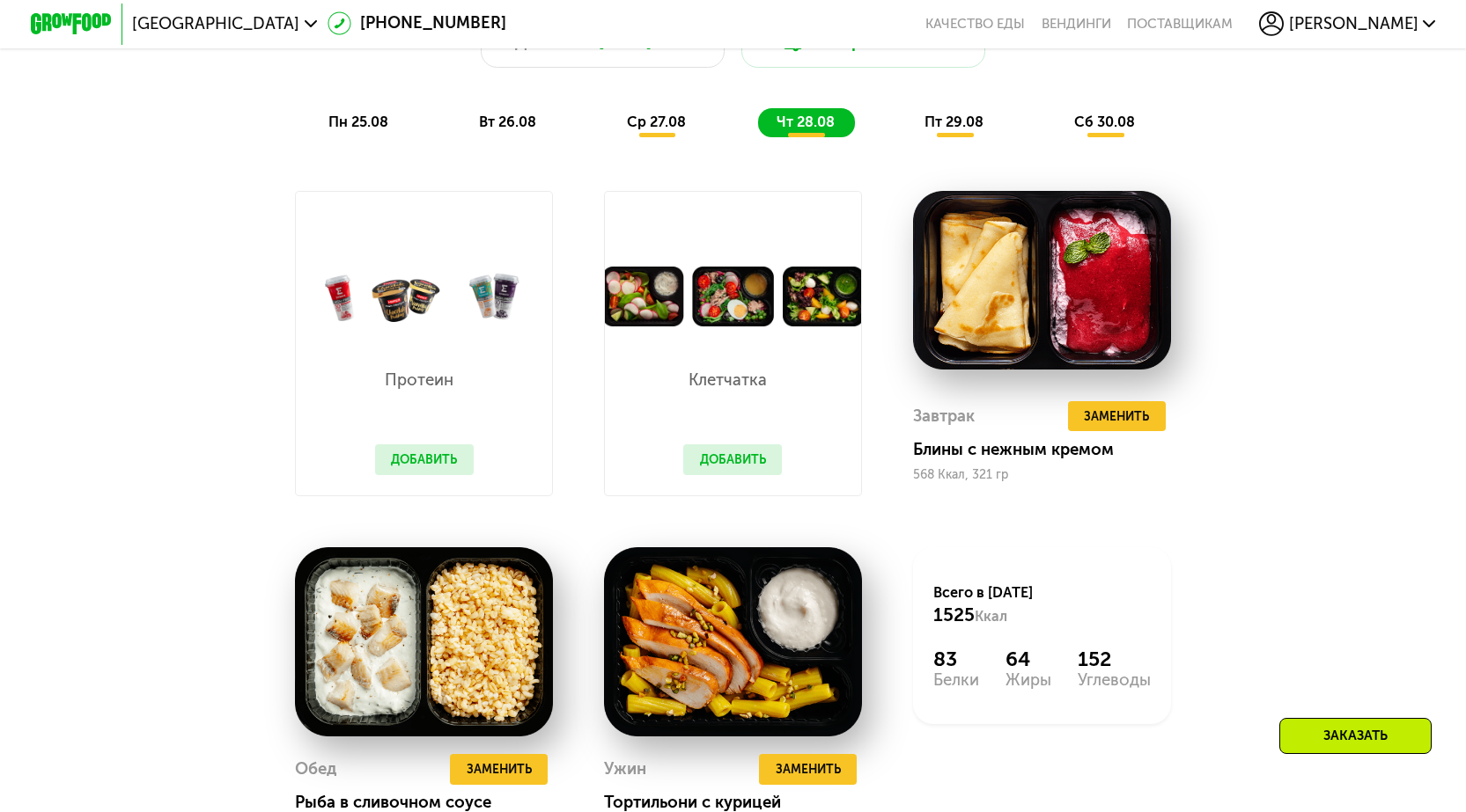
click at [958, 130] on span "пт 29.08" at bounding box center [954, 121] width 59 height 16
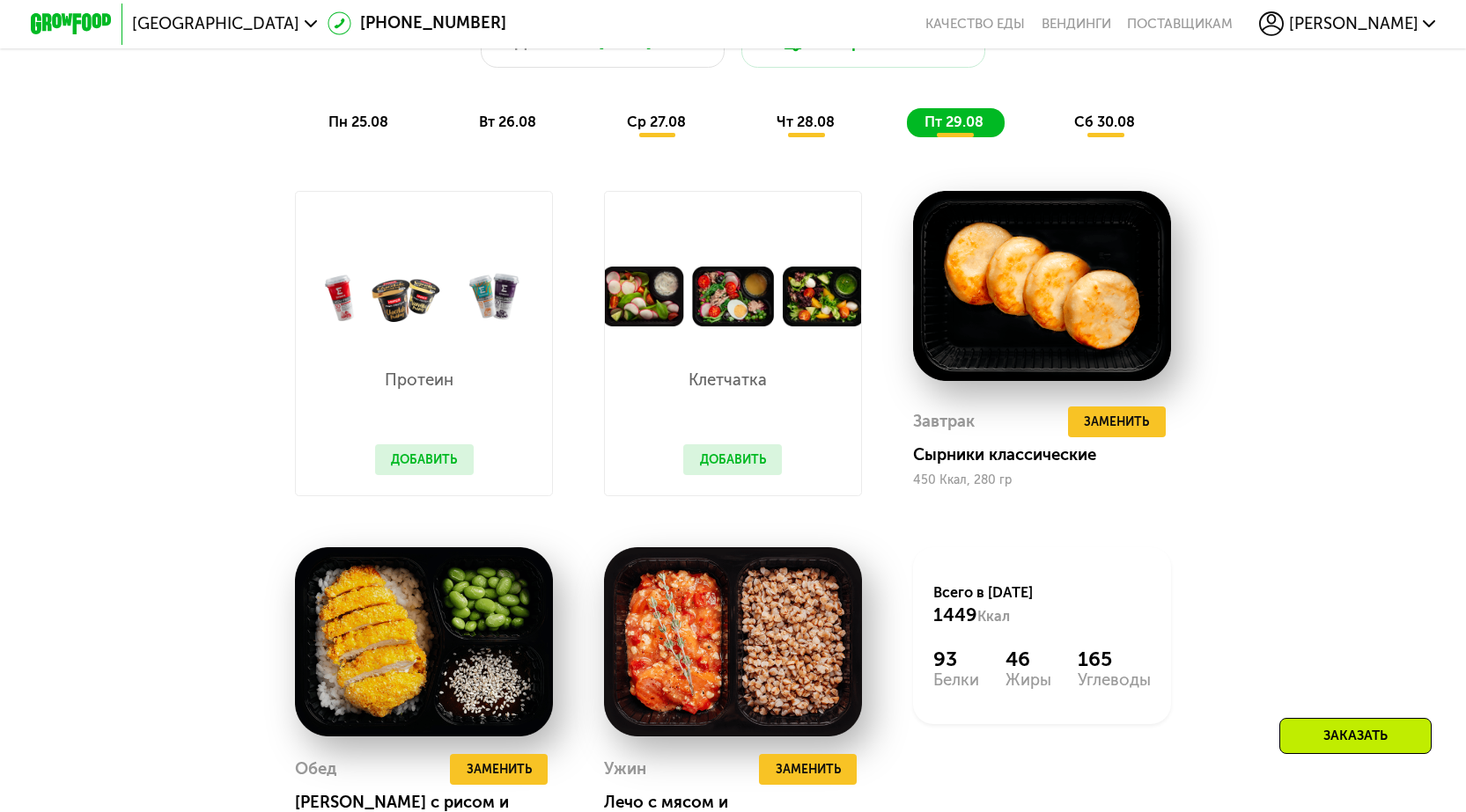
click at [1110, 130] on span "сб 30.08" at bounding box center [1103, 121] width 60 height 16
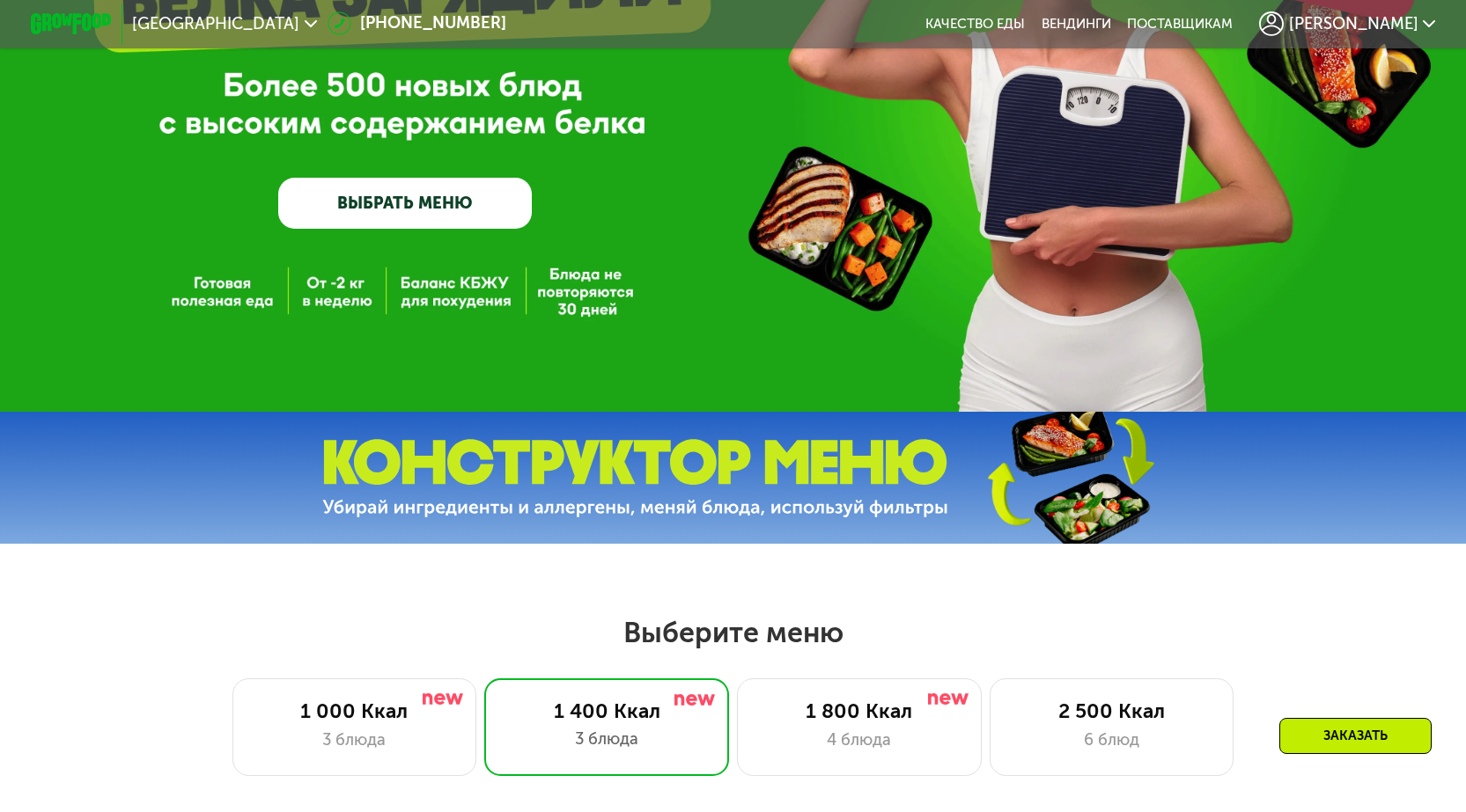
scroll to position [0, 0]
